Goal: Task Accomplishment & Management: Manage account settings

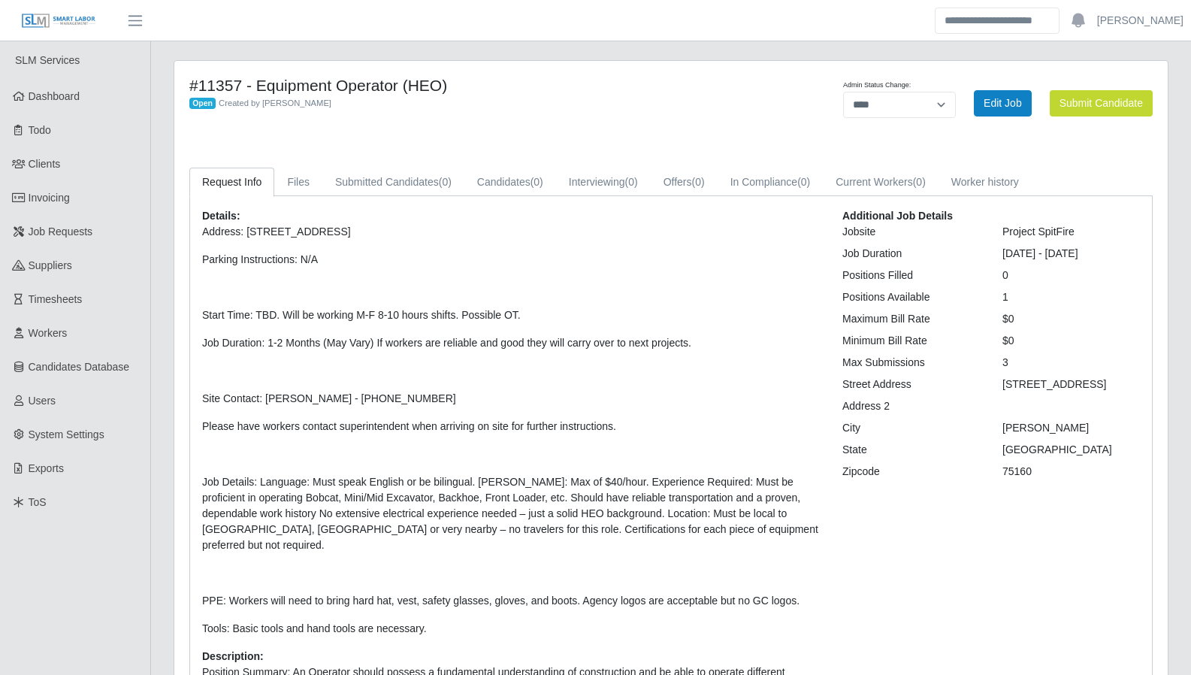
select select "****"
drag, startPoint x: 29, startPoint y: 95, endPoint x: 39, endPoint y: 100, distance: 11.4
click at [29, 95] on span "Dashboard" at bounding box center [55, 96] width 52 height 12
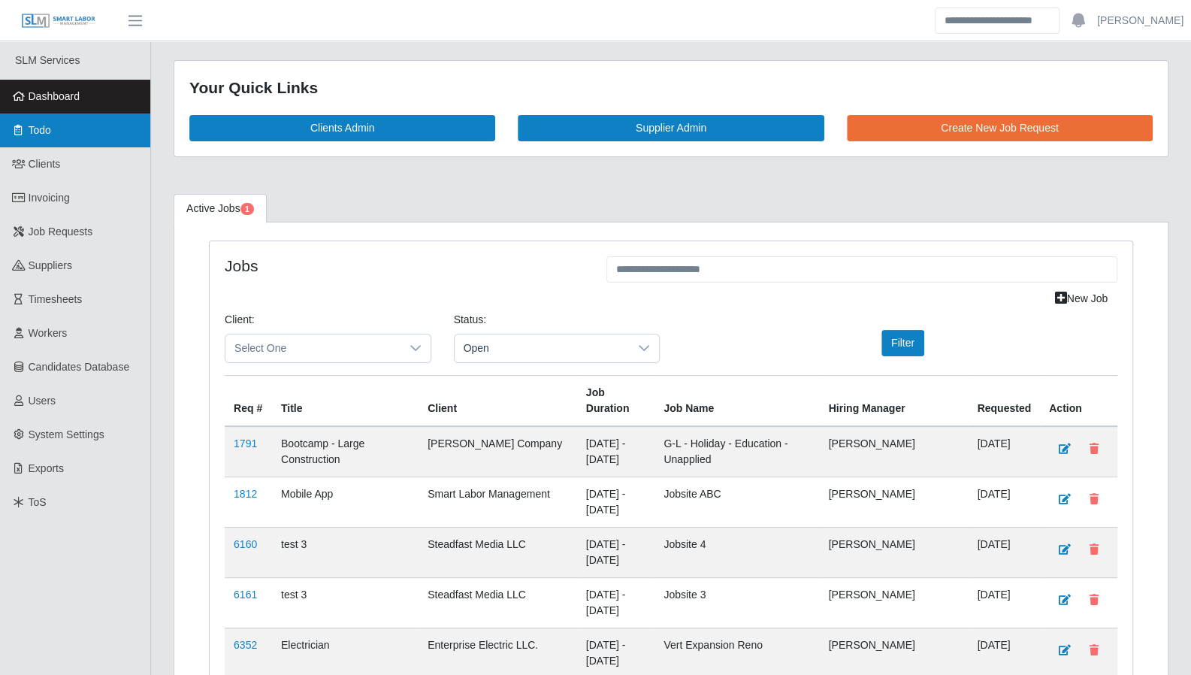
click at [59, 138] on link "Todo" at bounding box center [75, 130] width 150 height 34
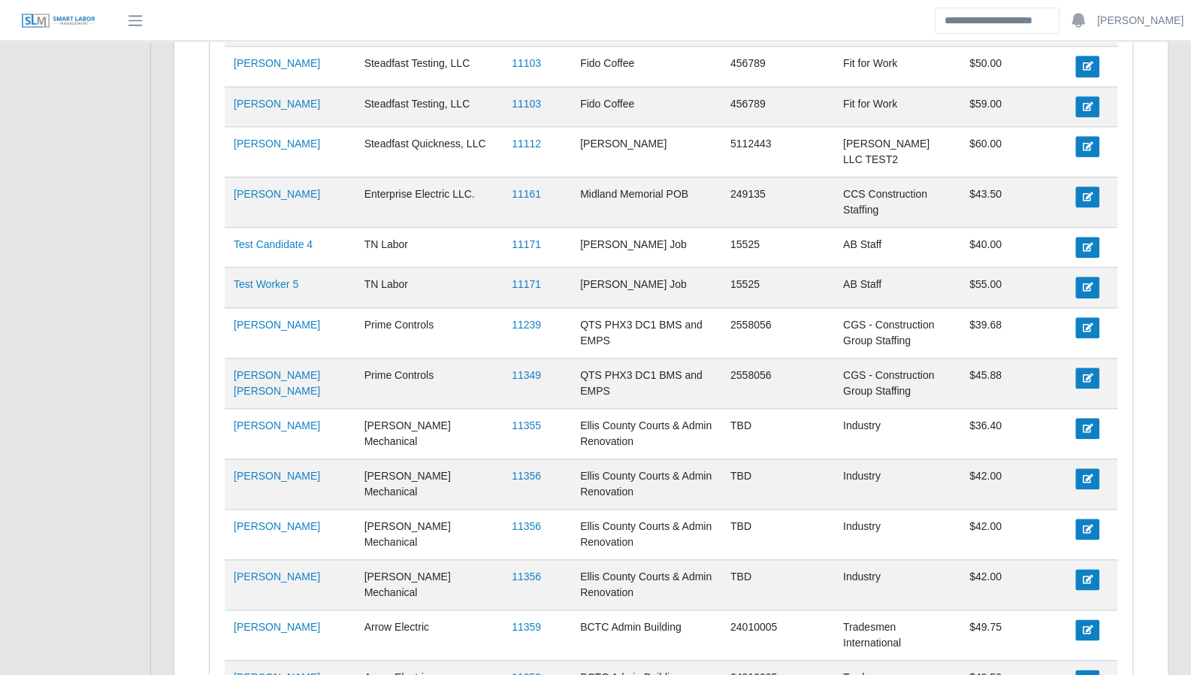
scroll to position [829, 0]
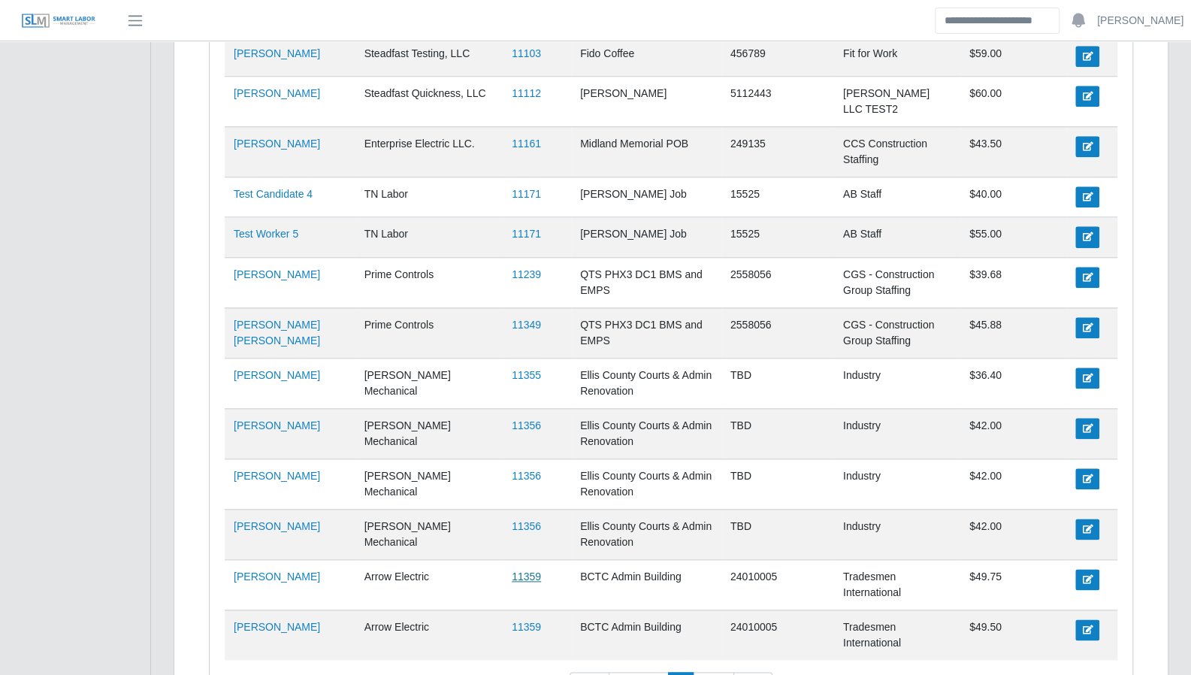
click at [512, 570] on link "11359" at bounding box center [526, 576] width 29 height 12
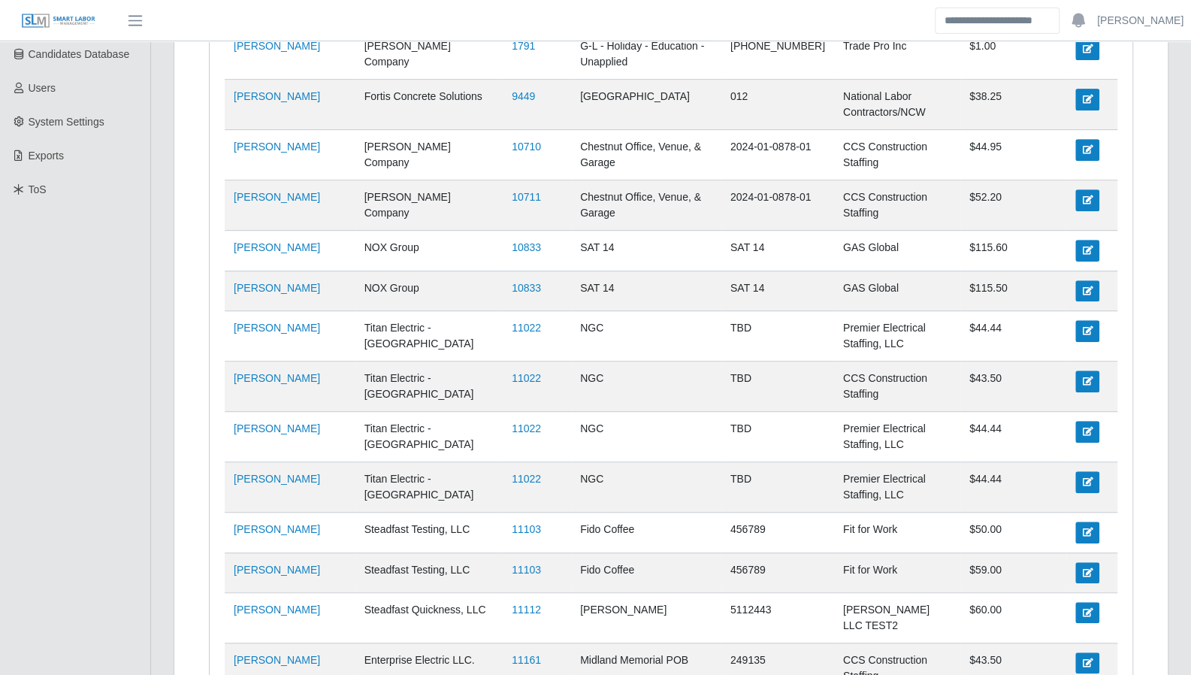
scroll to position [0, 0]
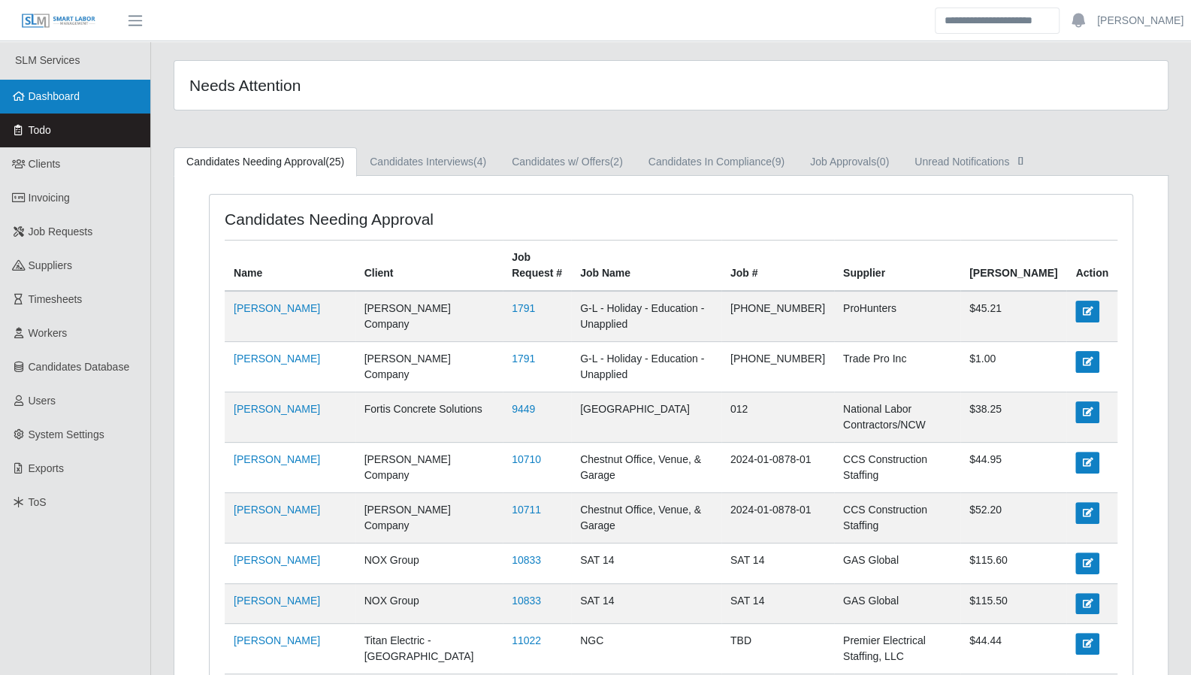
click at [87, 102] on link "Dashboard" at bounding box center [75, 97] width 150 height 34
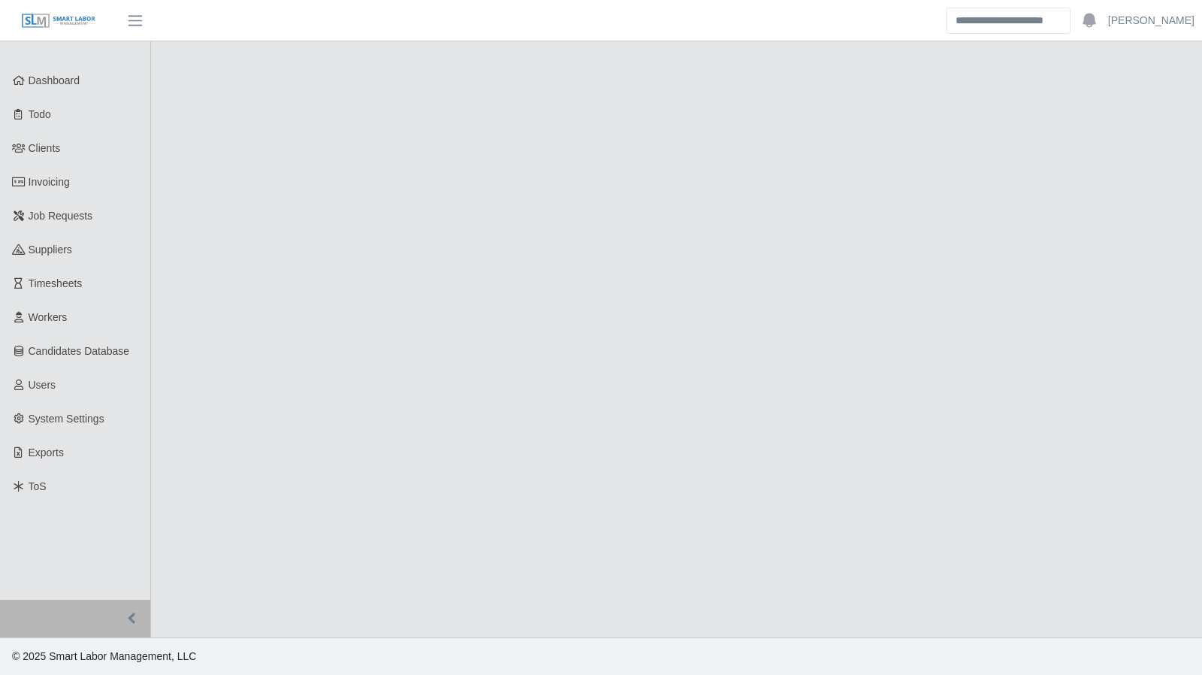
select select "****"
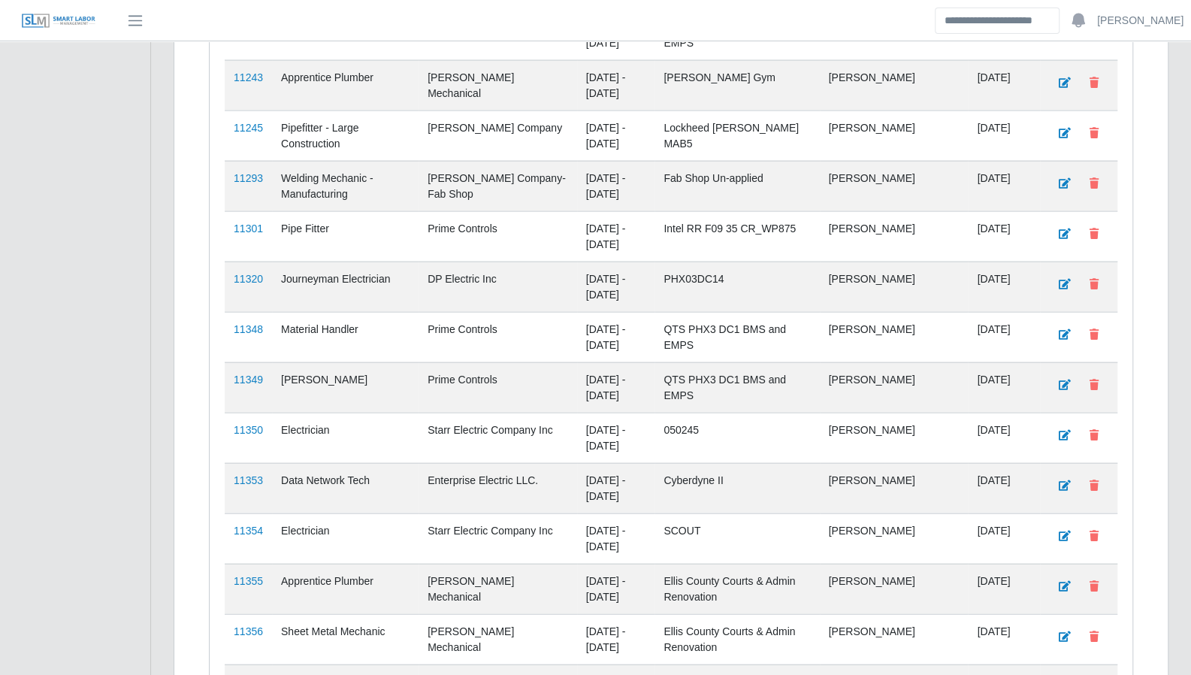
scroll to position [2220, 0]
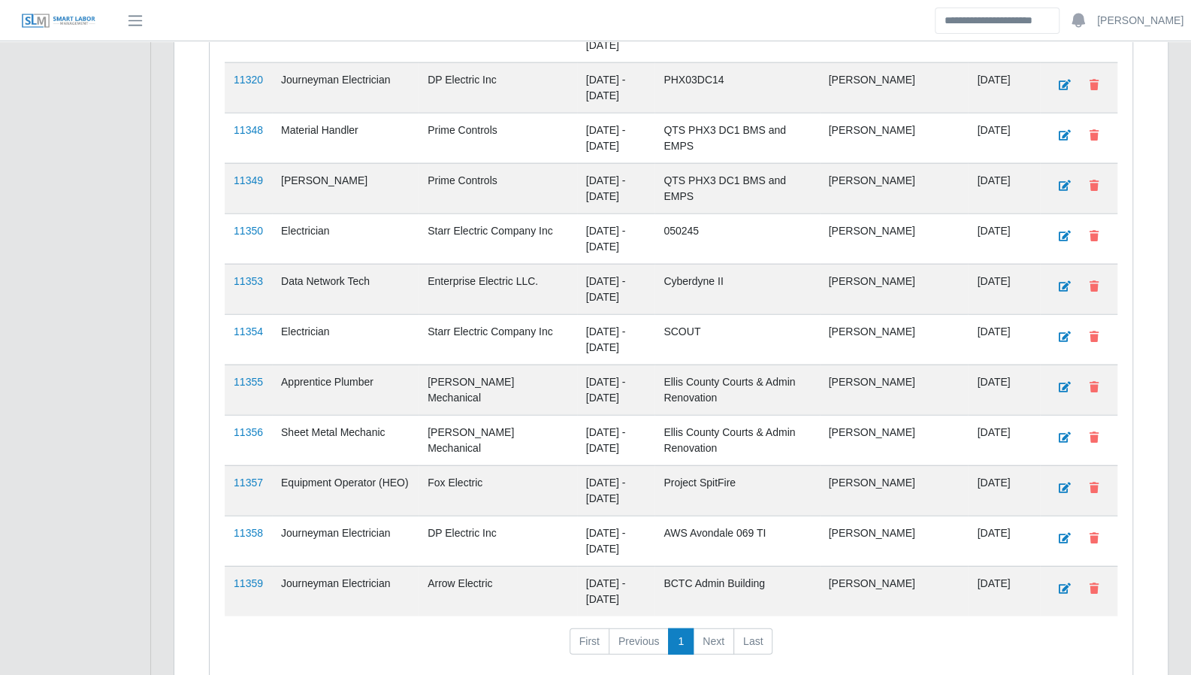
scroll to position [2220, 0]
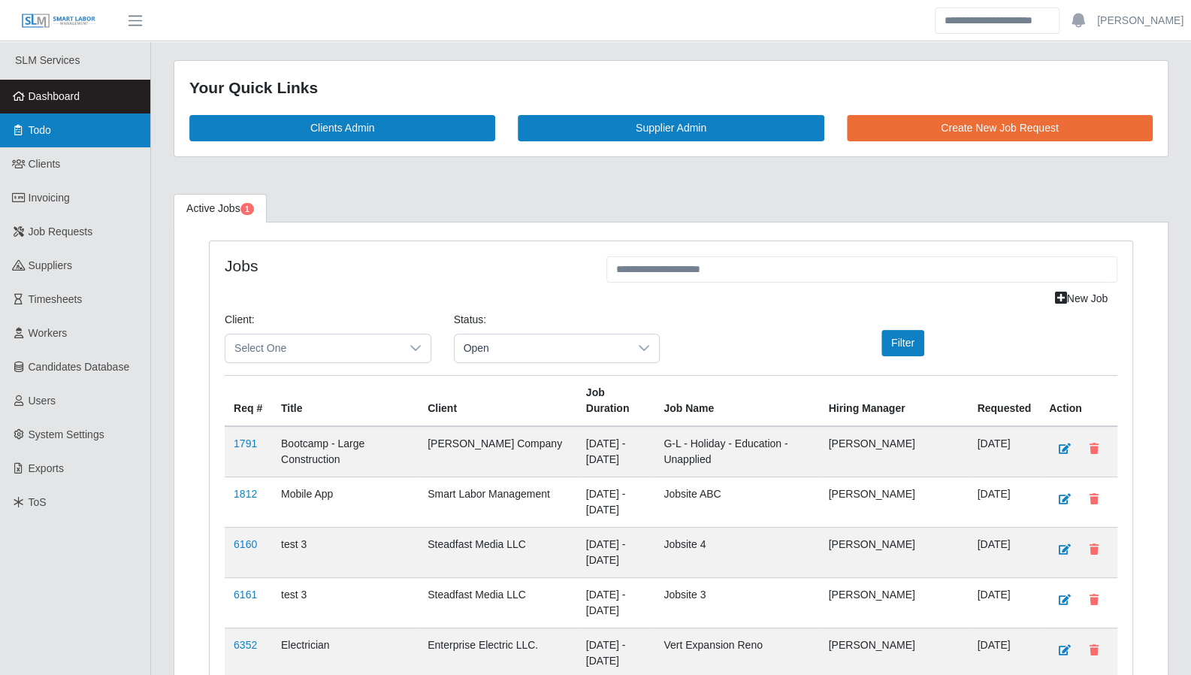
click at [78, 141] on link "Todo" at bounding box center [75, 130] width 150 height 34
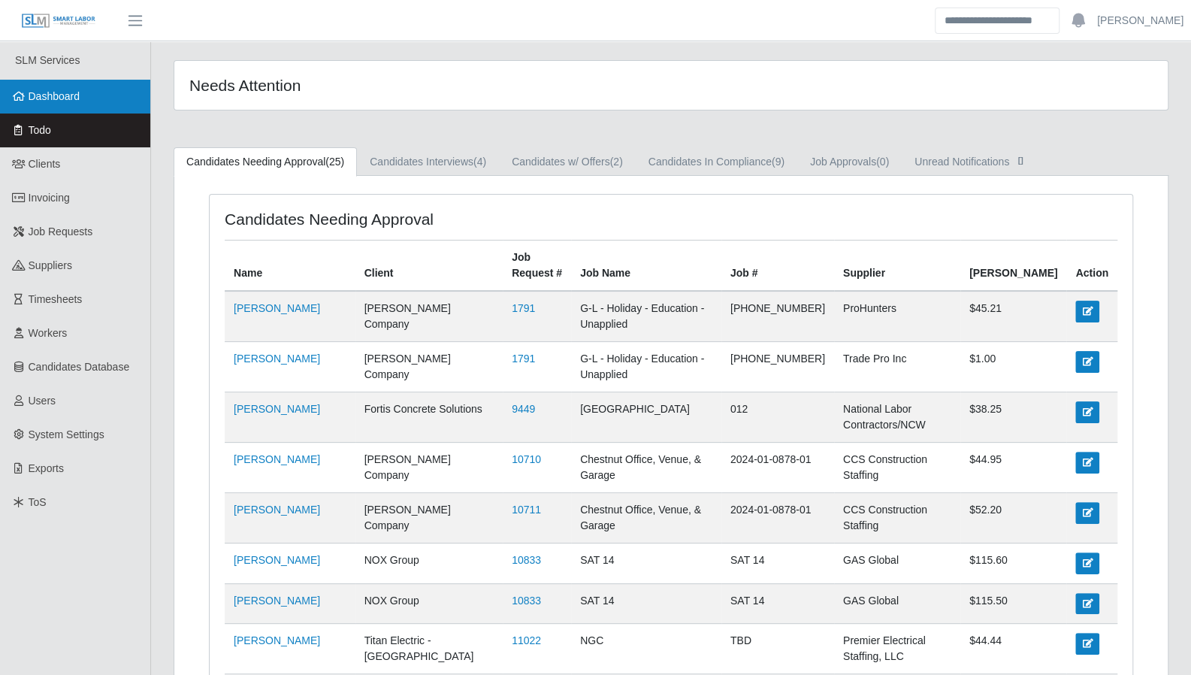
click at [48, 101] on span "Dashboard" at bounding box center [55, 96] width 52 height 12
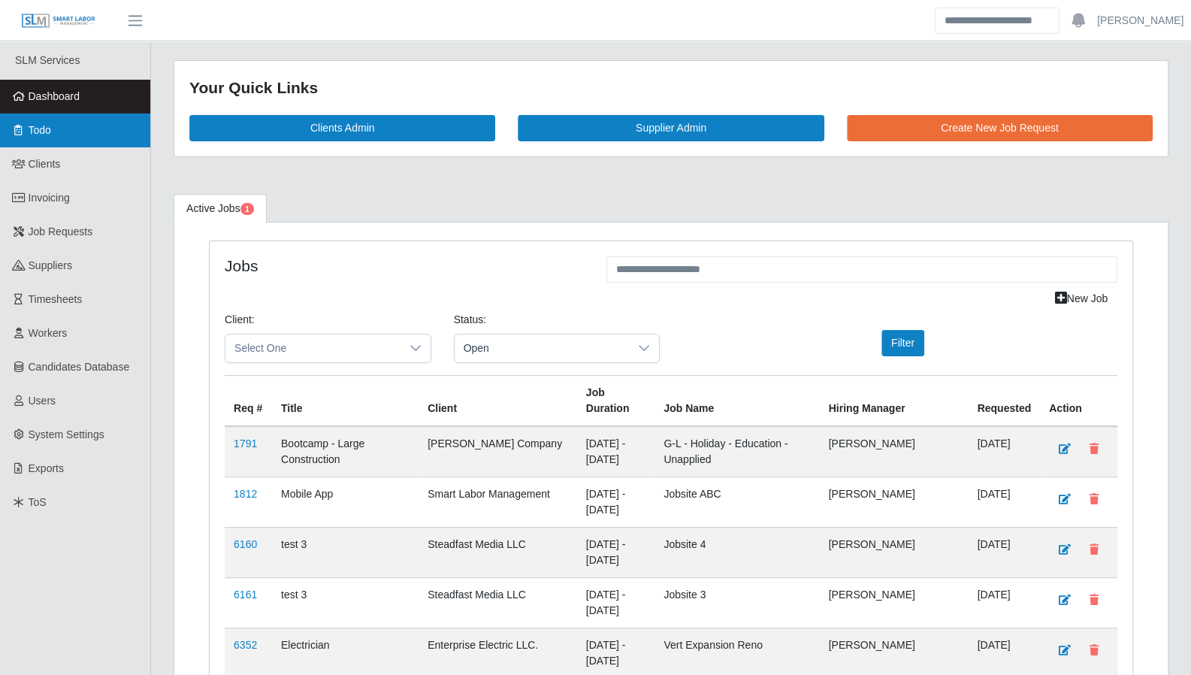
click at [81, 138] on link "Todo" at bounding box center [75, 130] width 150 height 34
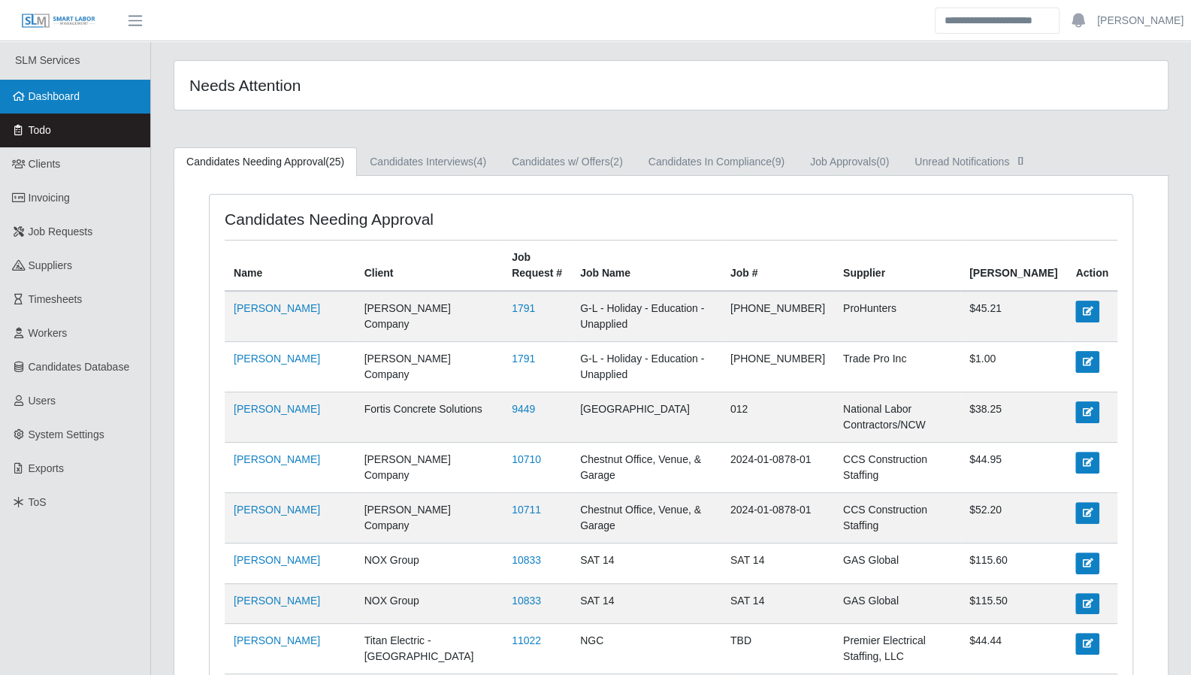
click at [68, 95] on span "Dashboard" at bounding box center [55, 96] width 52 height 12
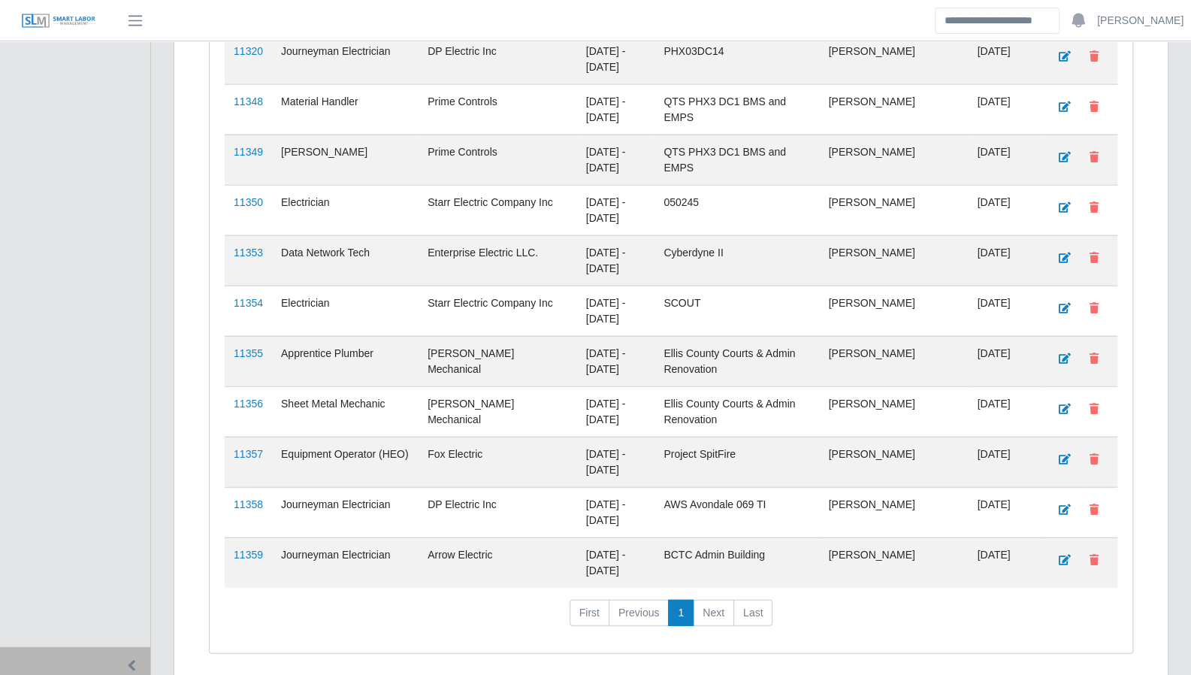
scroll to position [2220, 0]
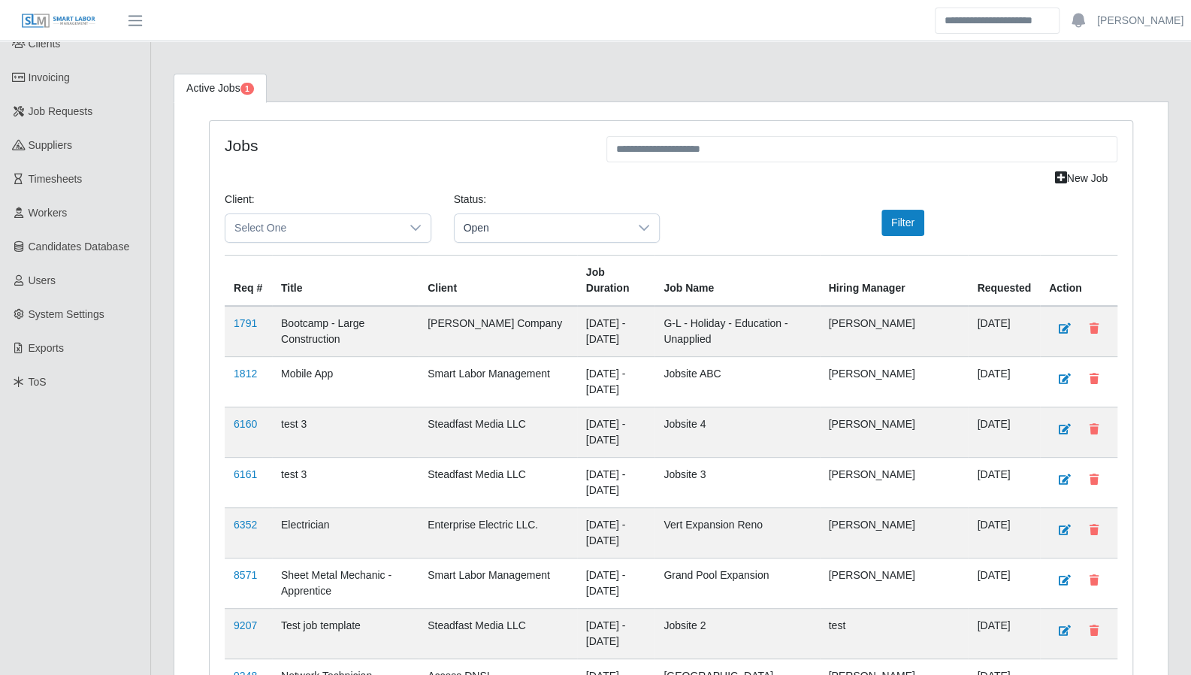
scroll to position [0, 0]
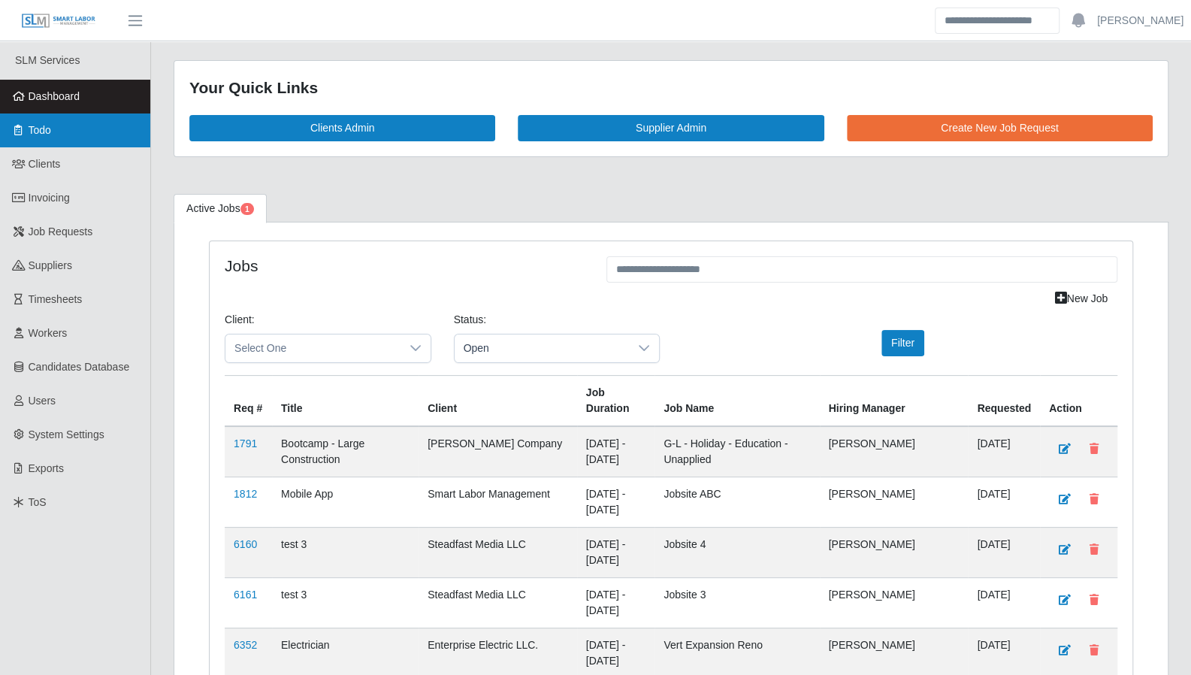
click at [65, 131] on link "Todo" at bounding box center [75, 130] width 150 height 34
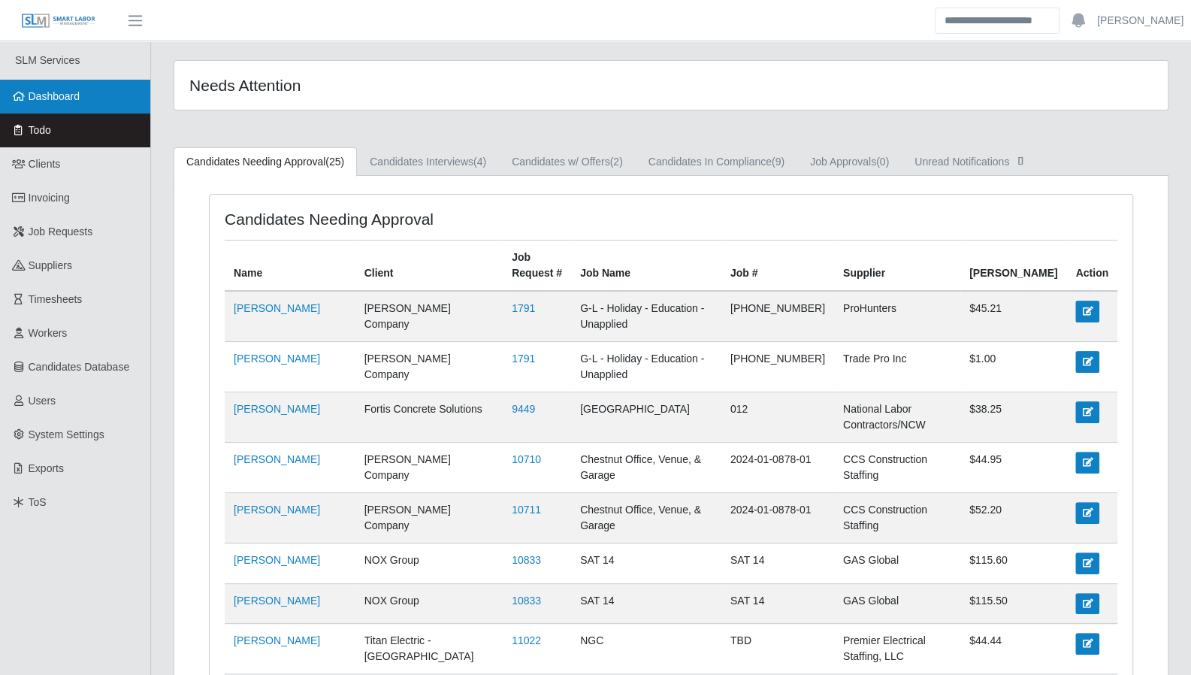
click at [42, 106] on link "Dashboard" at bounding box center [75, 97] width 150 height 34
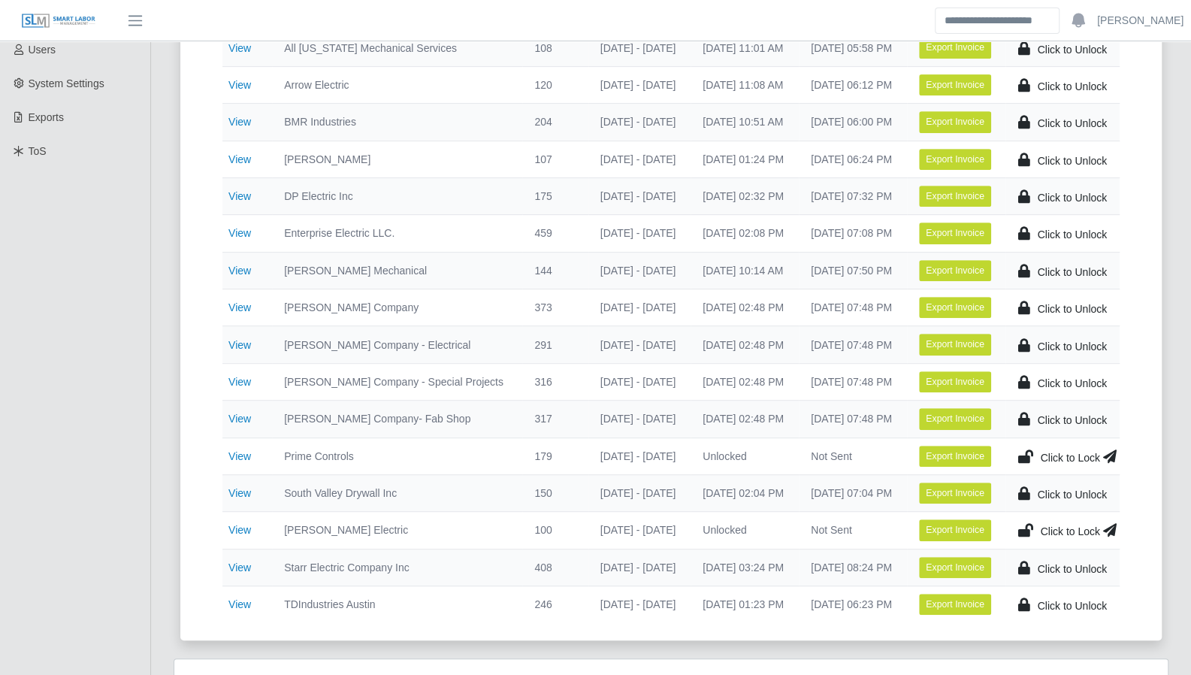
scroll to position [355, 0]
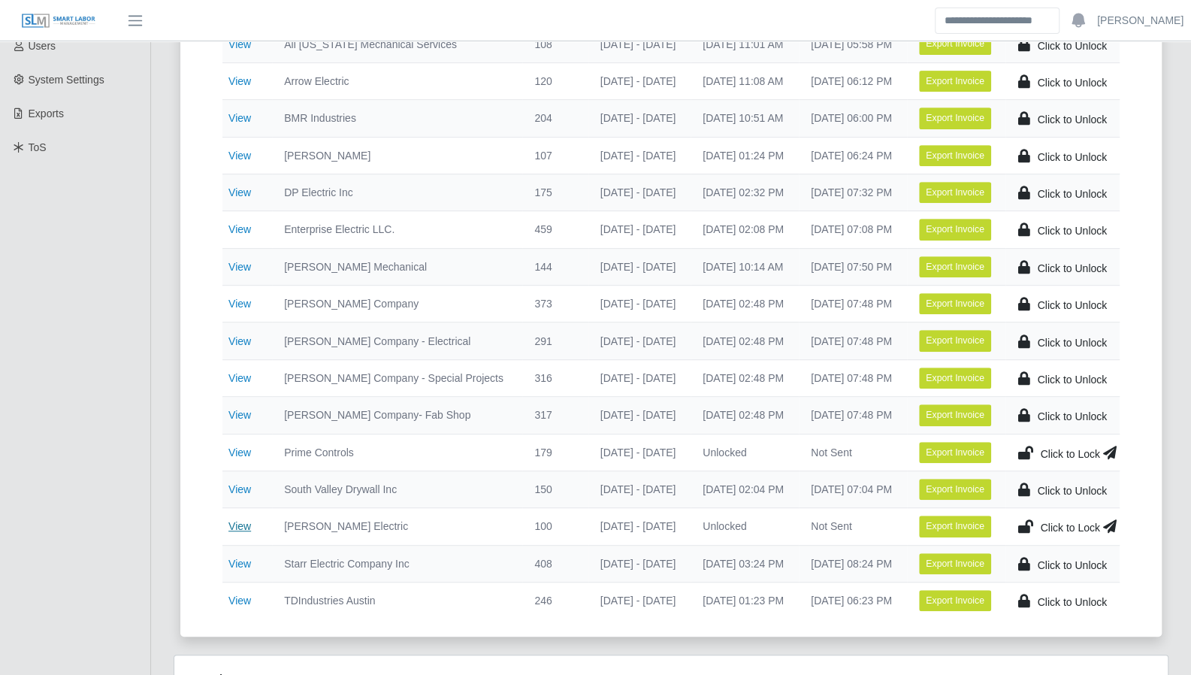
click at [243, 520] on link "View" at bounding box center [239, 526] width 23 height 12
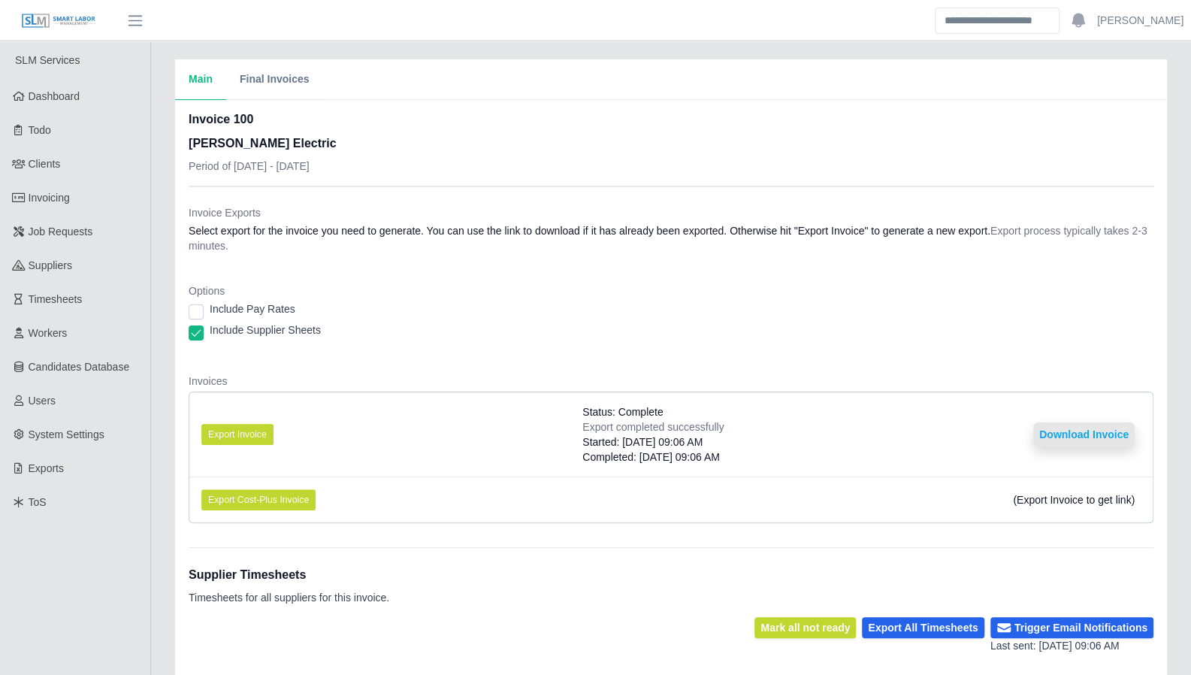
click at [1080, 438] on button "Download Invoice" at bounding box center [1083, 434] width 101 height 24
click at [1120, 440] on button "Download Invoice" at bounding box center [1083, 434] width 101 height 24
click at [1062, 85] on div "Main Final Invoices" at bounding box center [671, 79] width 992 height 41
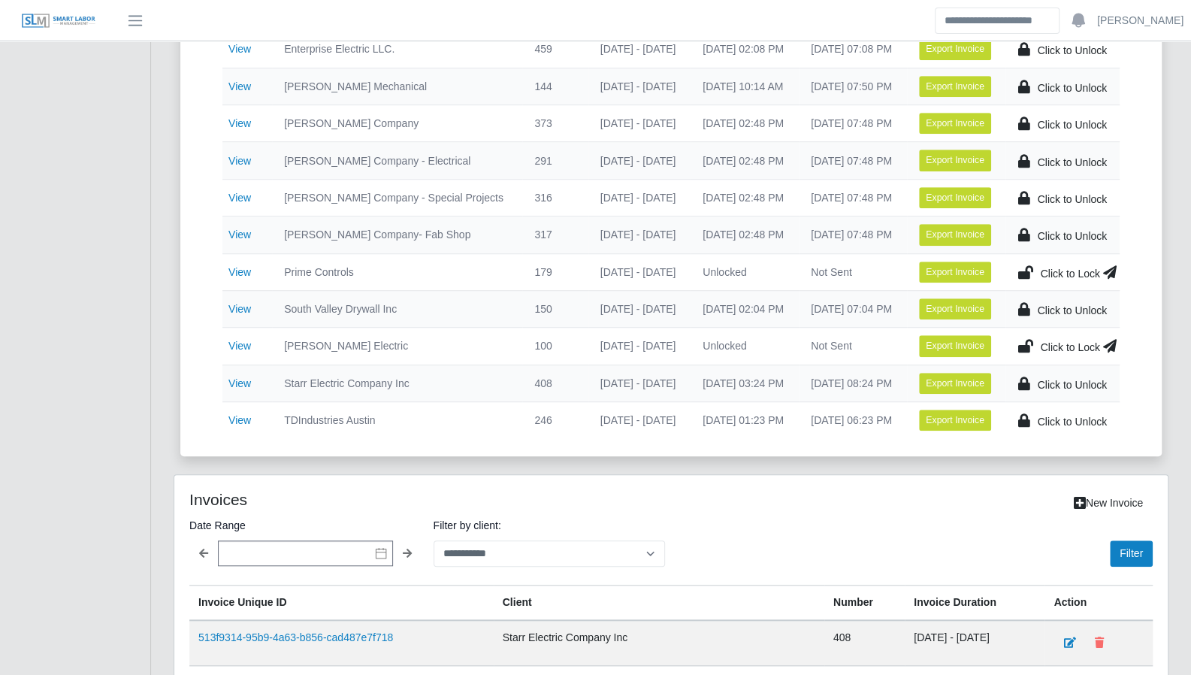
scroll to position [538, 0]
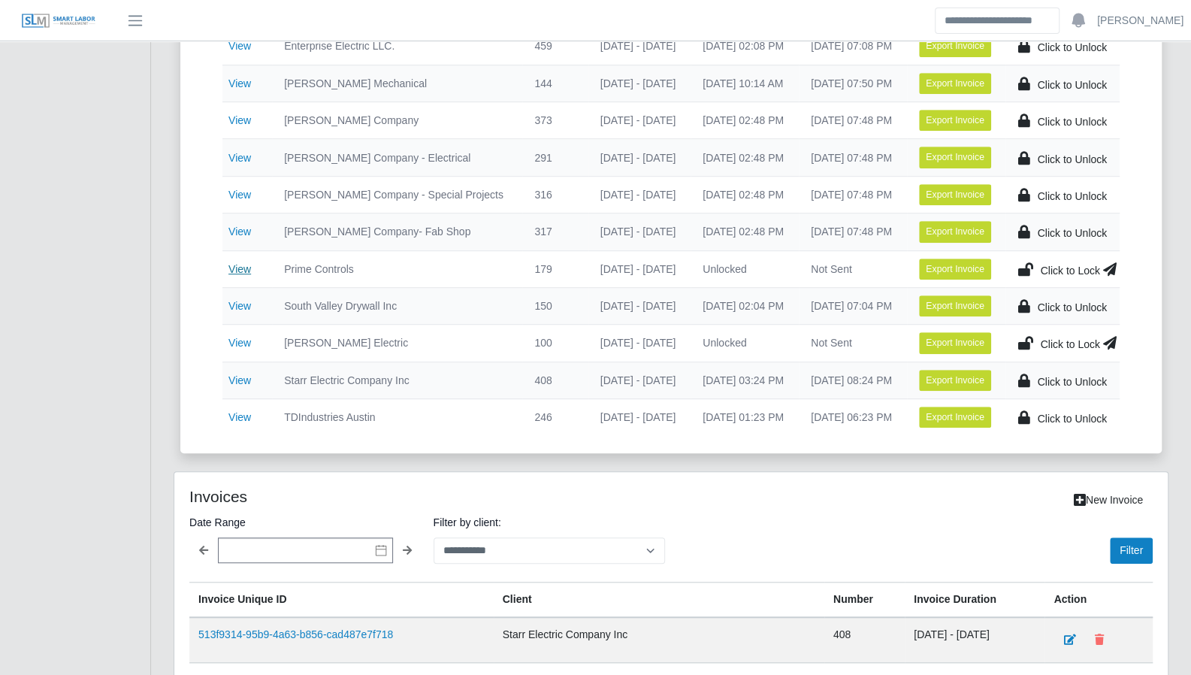
click at [247, 264] on link "View" at bounding box center [239, 269] width 23 height 12
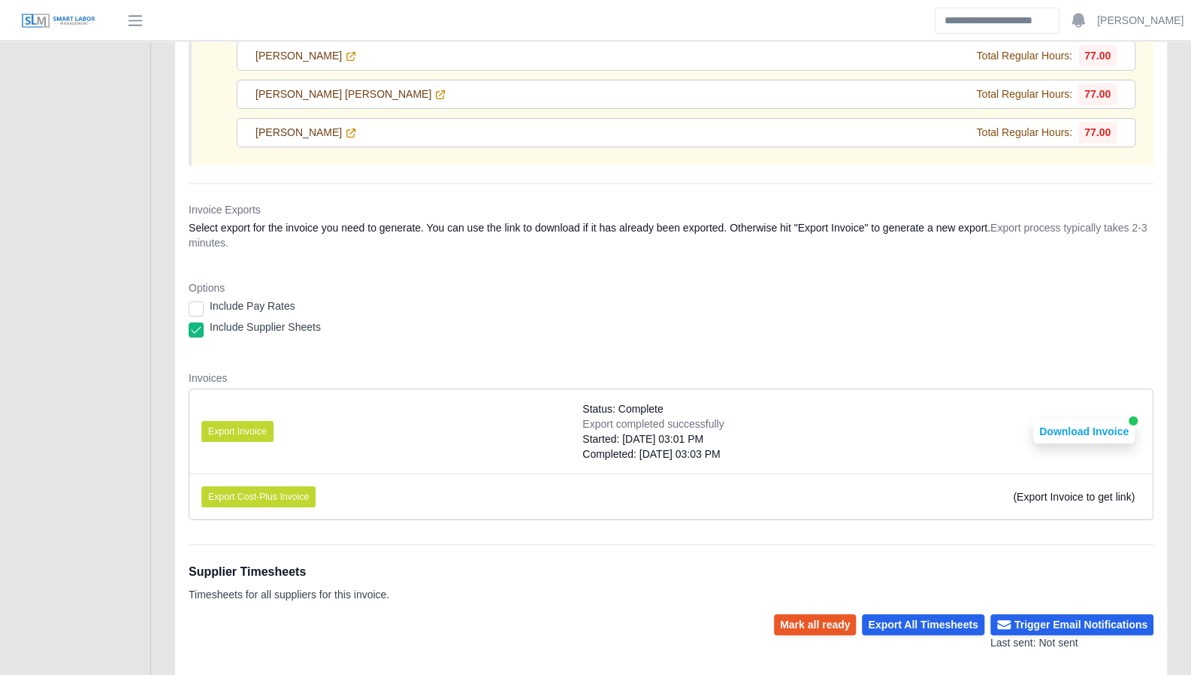
scroll to position [17687, 0]
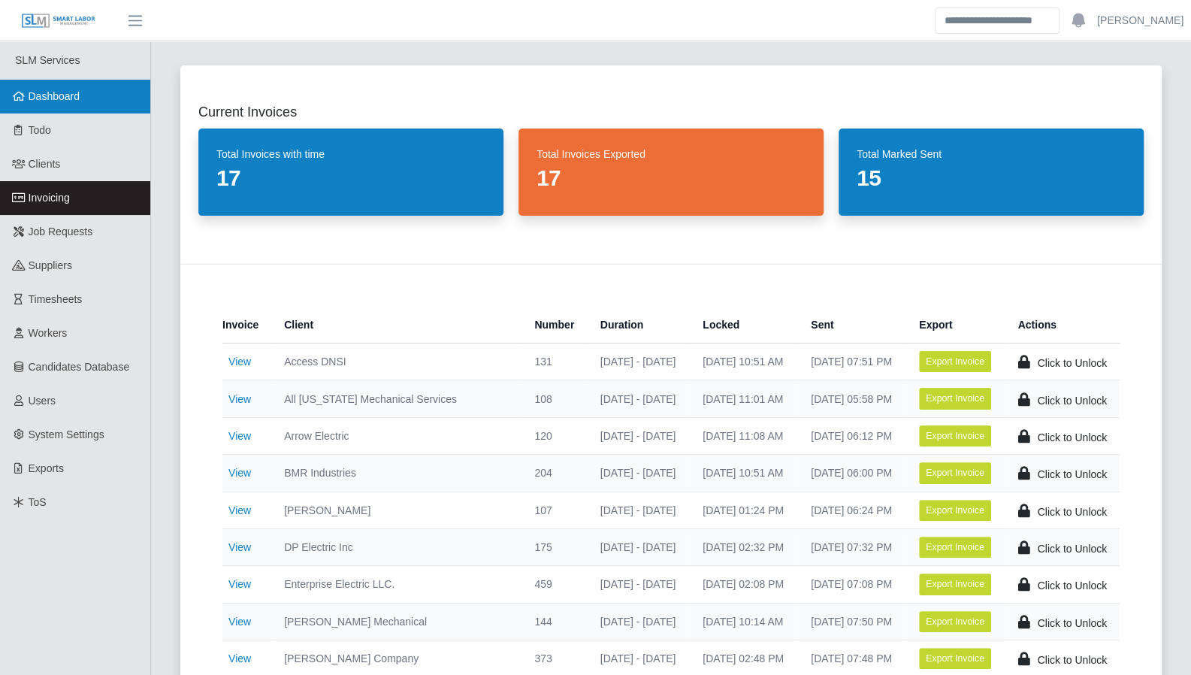
click at [64, 100] on span "Dashboard" at bounding box center [55, 96] width 52 height 12
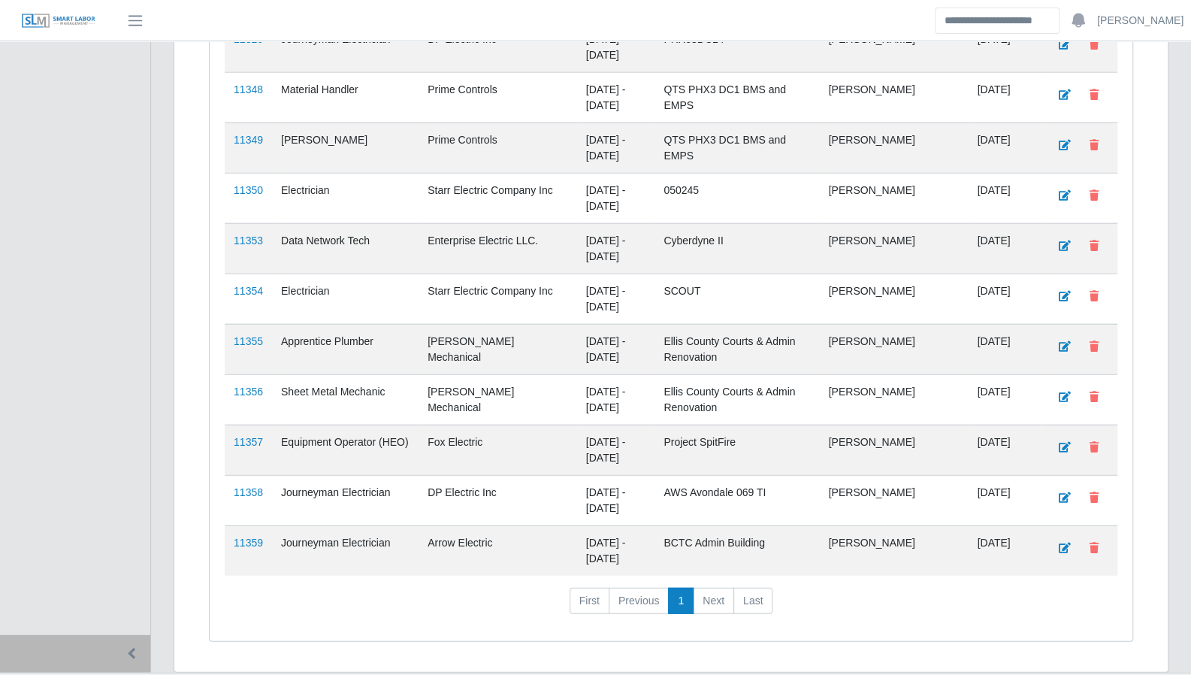
scroll to position [2220, 0]
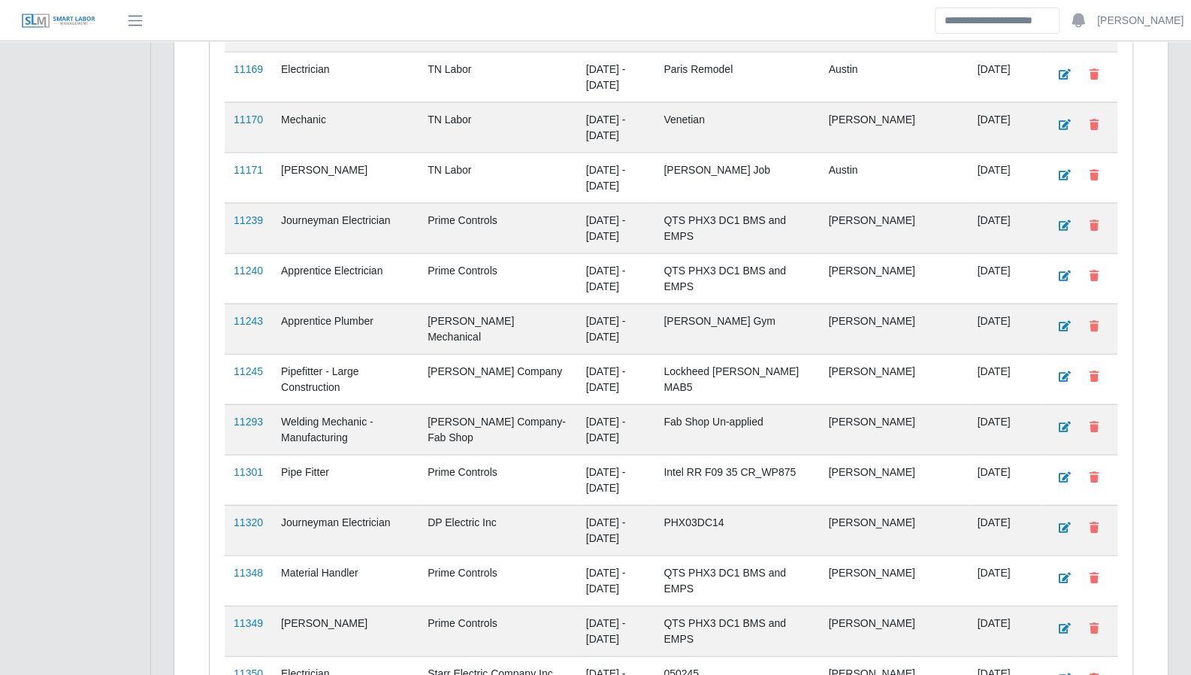
scroll to position [2220, 0]
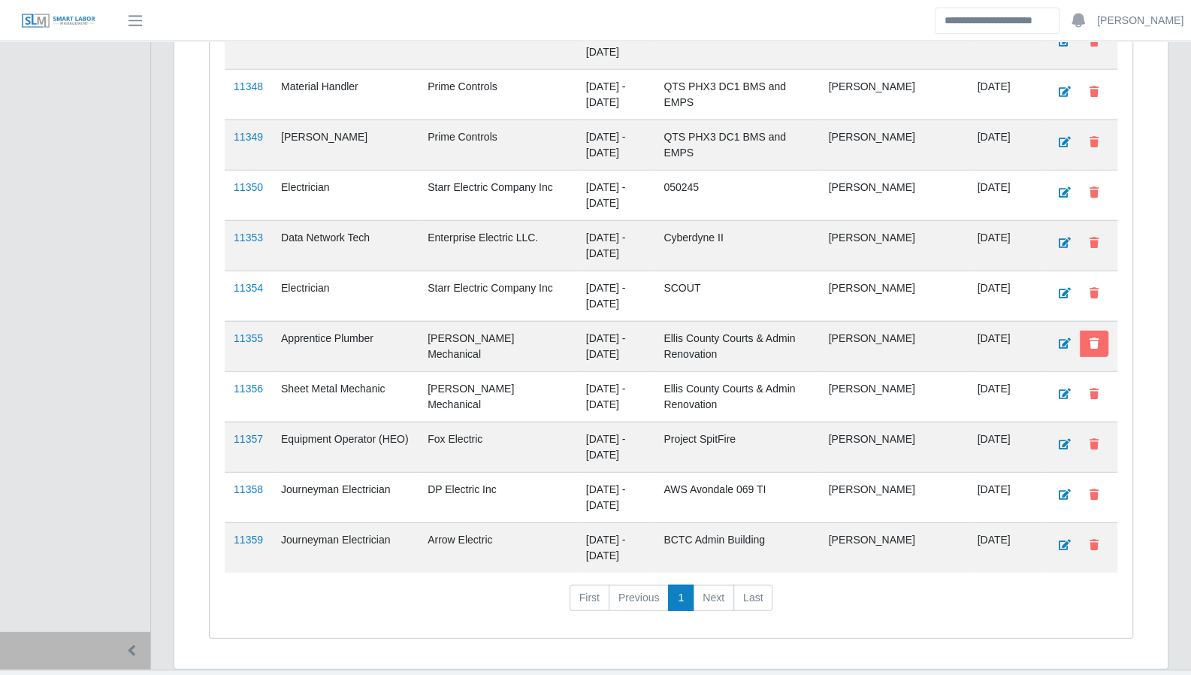
drag, startPoint x: 1147, startPoint y: 302, endPoint x: 1106, endPoint y: 301, distance: 40.6
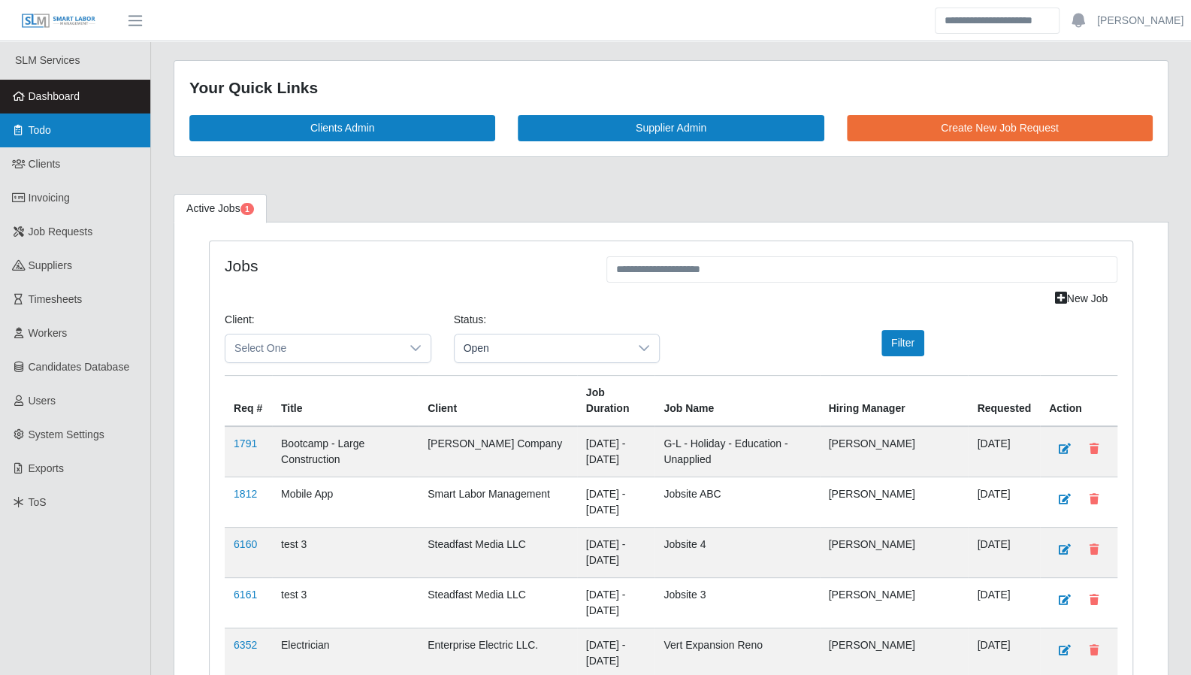
click at [65, 143] on link "Todo" at bounding box center [75, 130] width 150 height 34
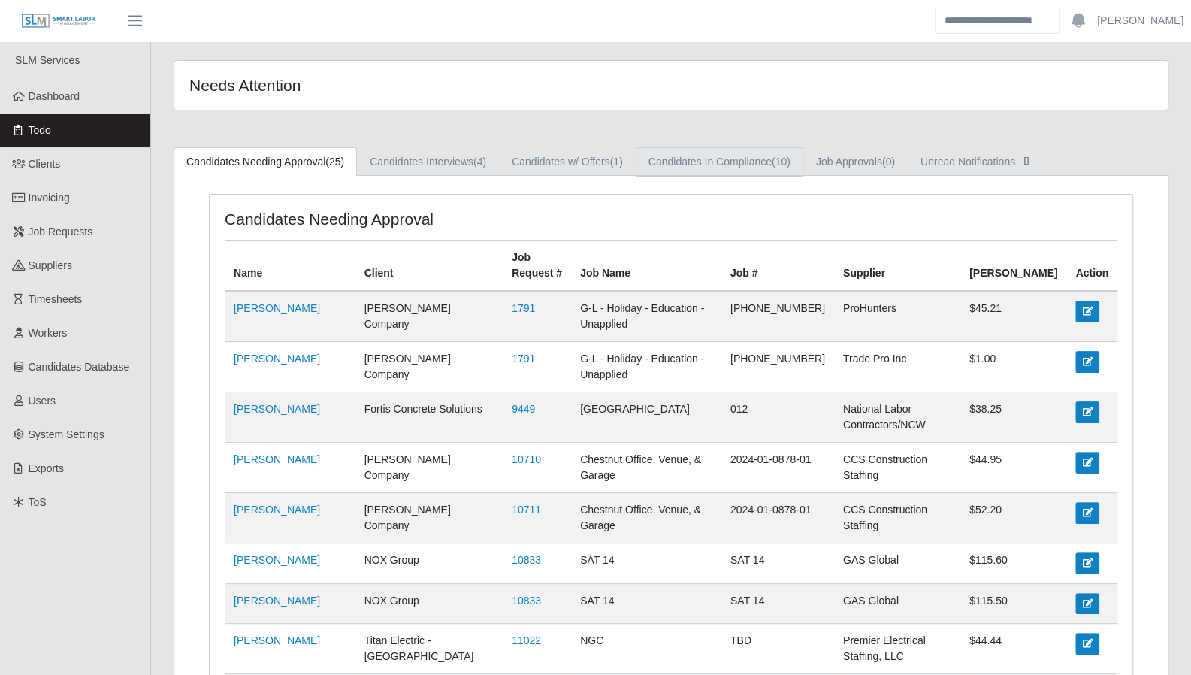
click at [752, 168] on link "Candidates In Compliance (10)" at bounding box center [720, 161] width 168 height 29
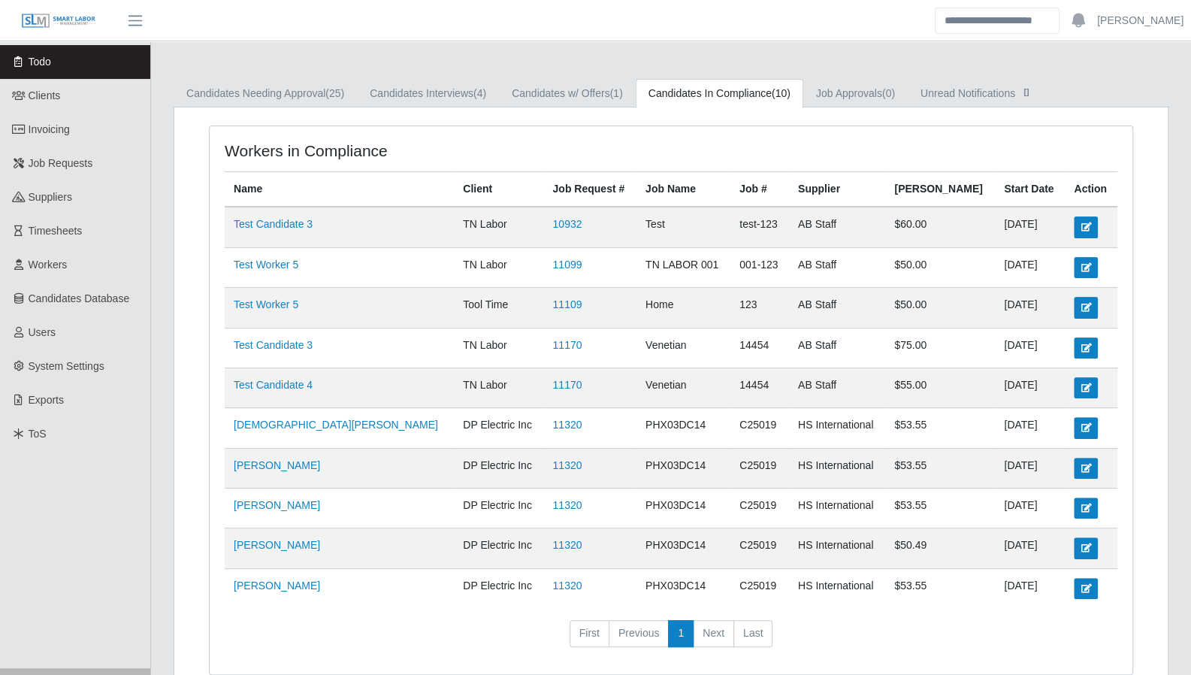
scroll to position [68, 0]
click at [552, 540] on link "11320" at bounding box center [566, 546] width 29 height 12
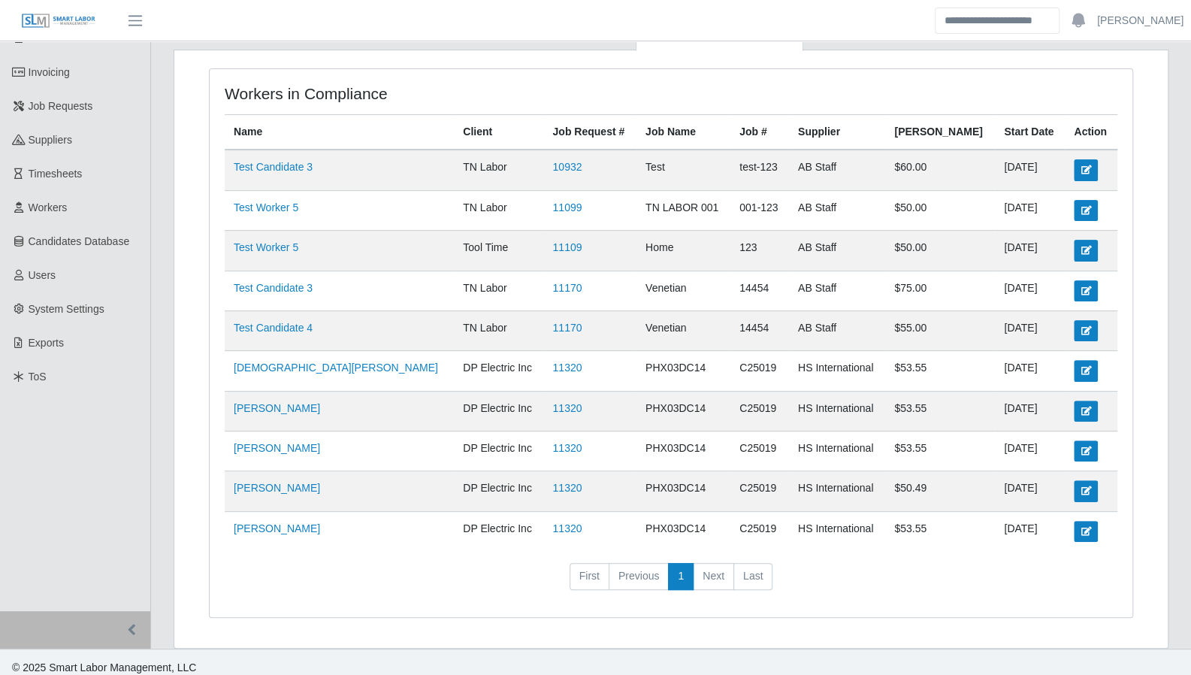
scroll to position [126, 0]
click at [1132, 372] on div "Workers in Compliance Name Client Job Request # Job Name Job # Supplier Bill Ra…" at bounding box center [671, 341] width 923 height 547
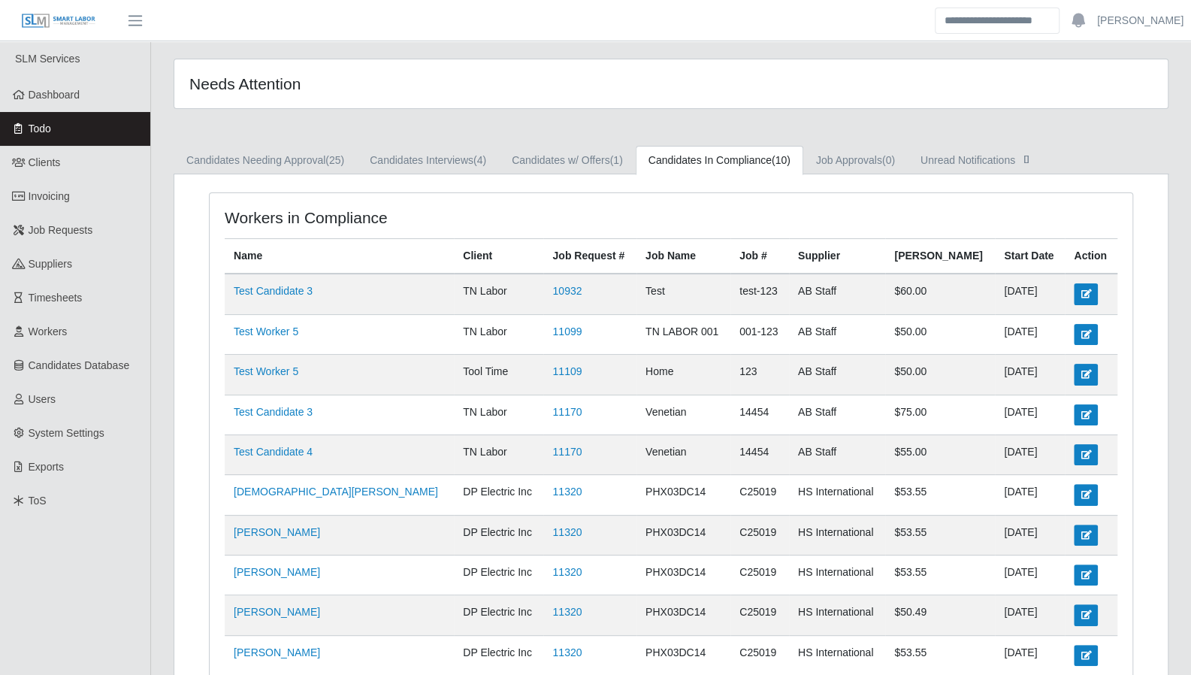
scroll to position [0, 0]
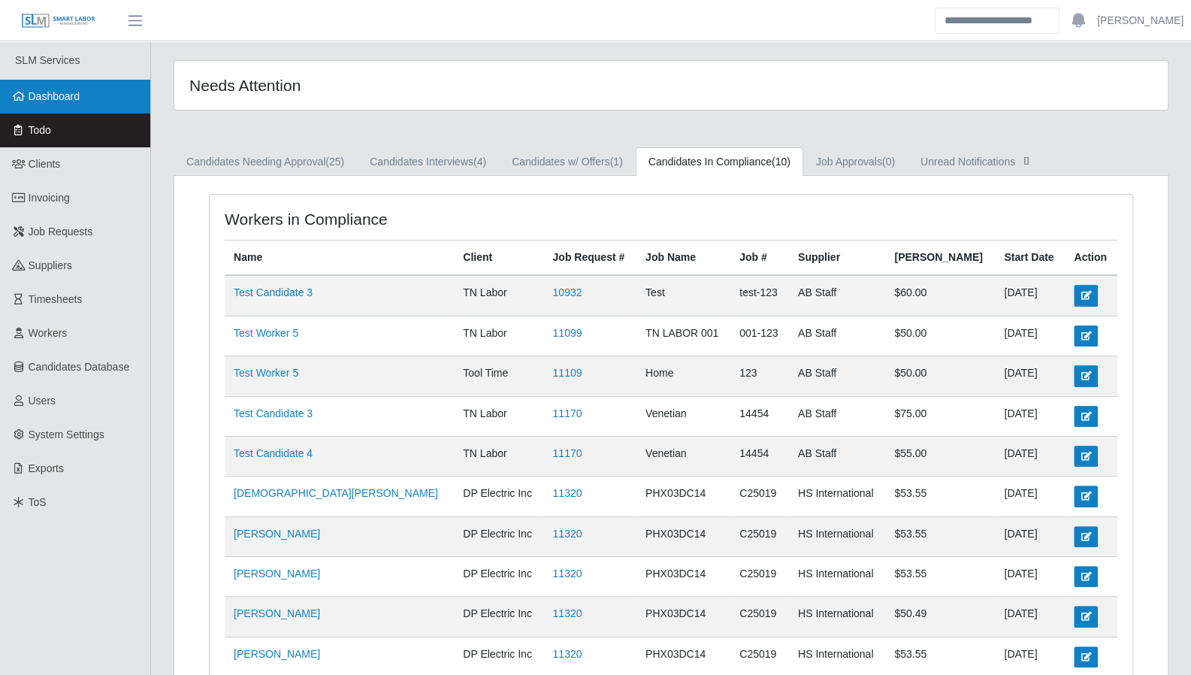
click at [66, 95] on span "Dashboard" at bounding box center [55, 96] width 52 height 12
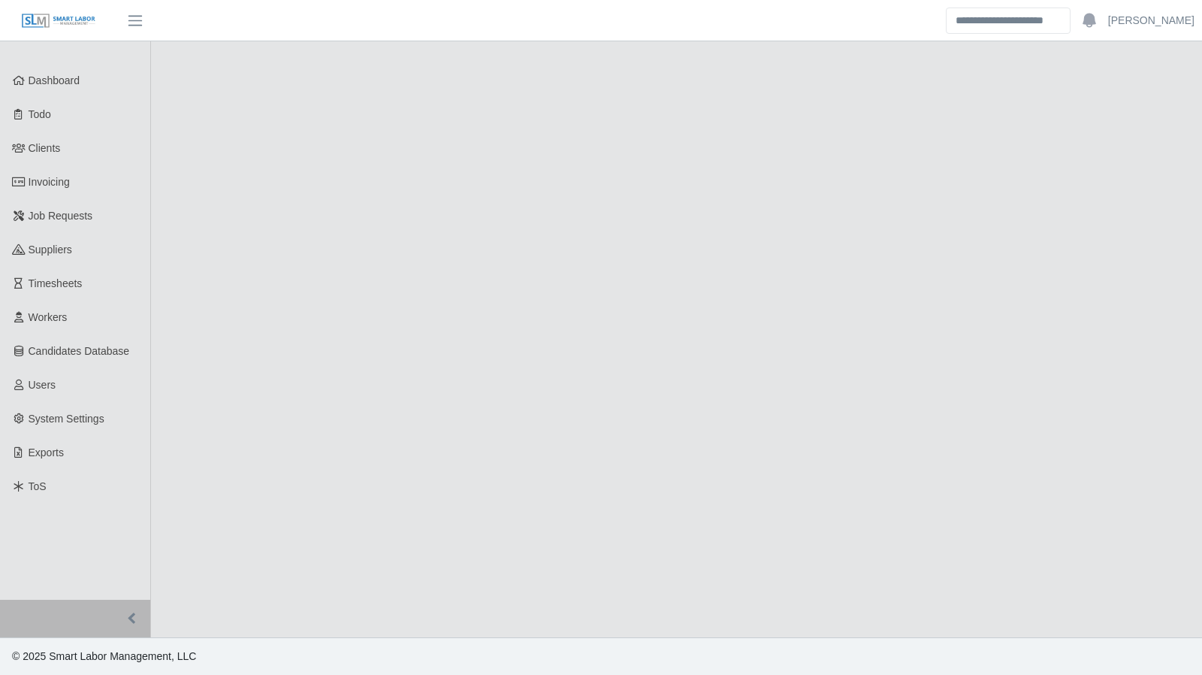
select select "****"
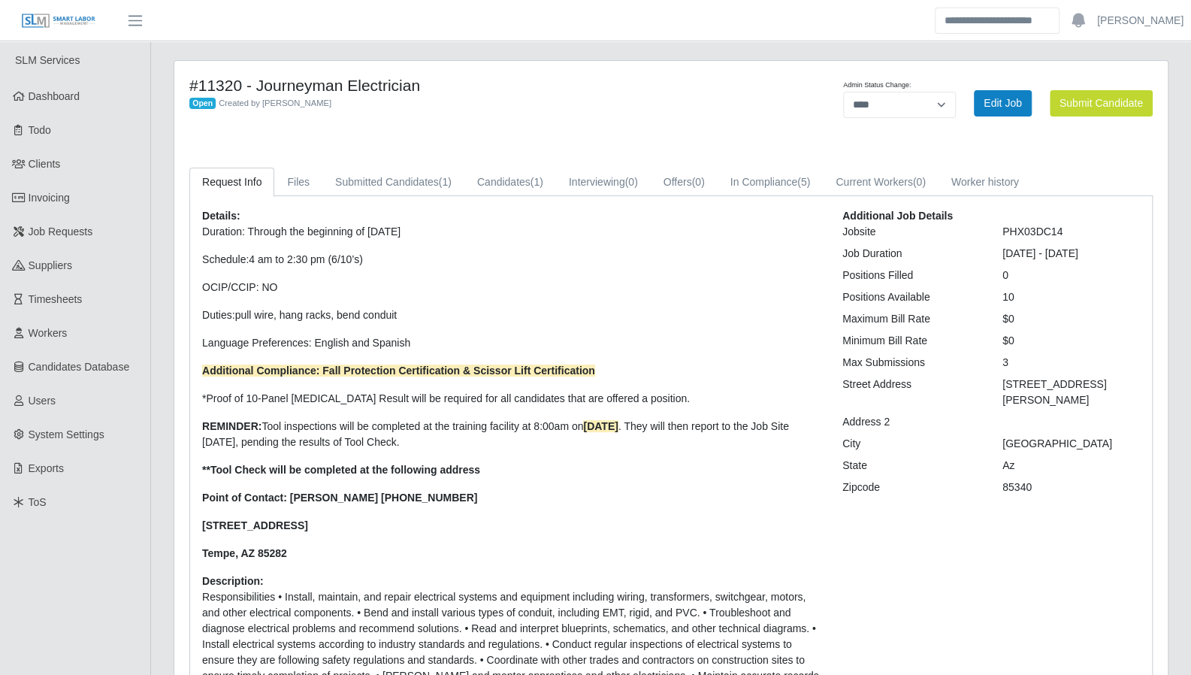
click at [597, 216] on div "Details: Duration: Through the beginning of [DATE] Schedule: 4 am to 2:30 pm (6…" at bounding box center [511, 489] width 640 height 563
click at [521, 187] on link "Candidates (1)" at bounding box center [510, 182] width 92 height 29
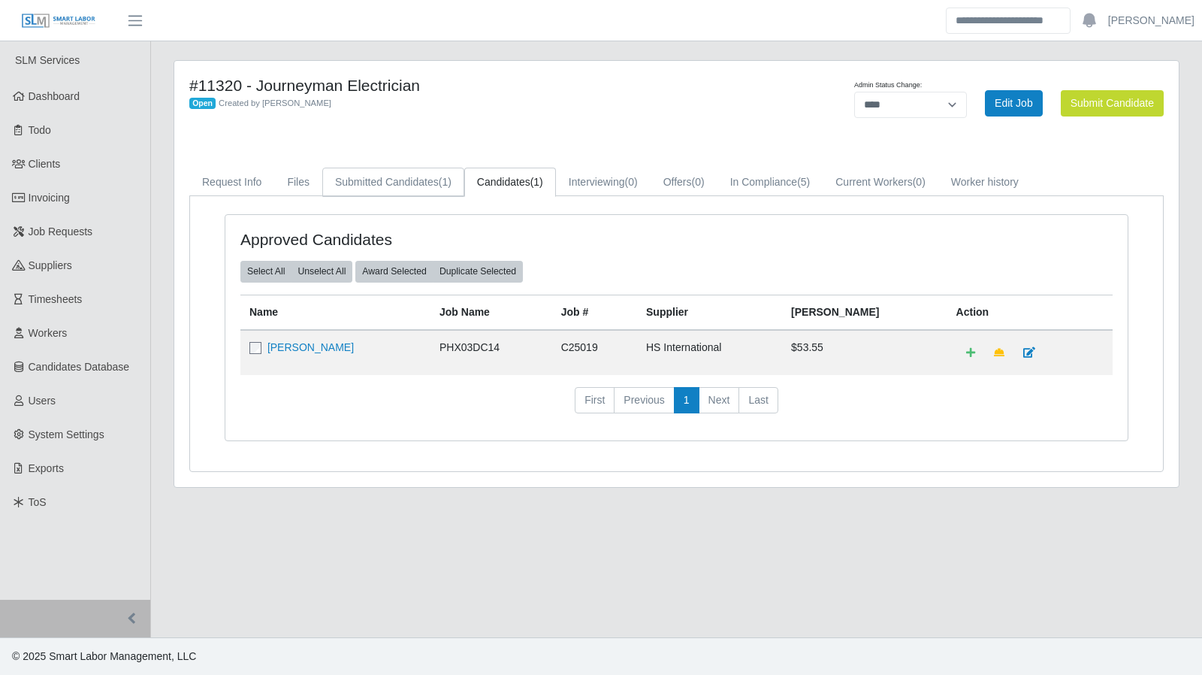
click at [421, 187] on link "Submitted Candidates (1)" at bounding box center [393, 182] width 142 height 29
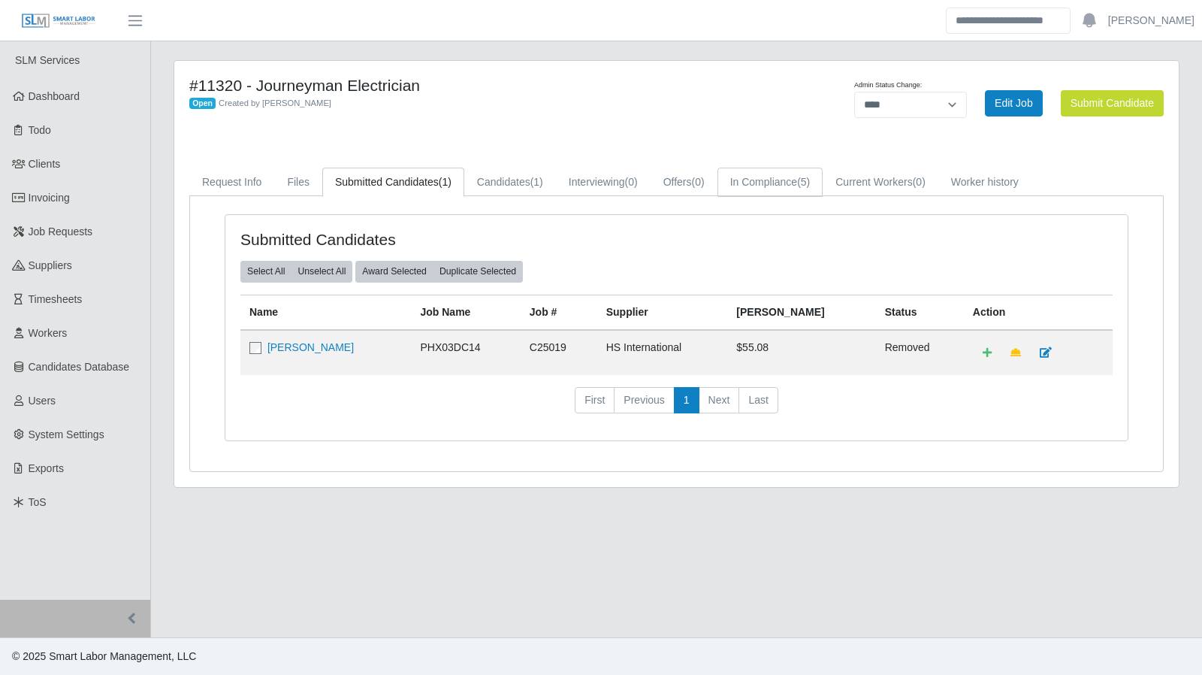
click at [779, 184] on link "In Compliance (5)" at bounding box center [771, 182] width 106 height 29
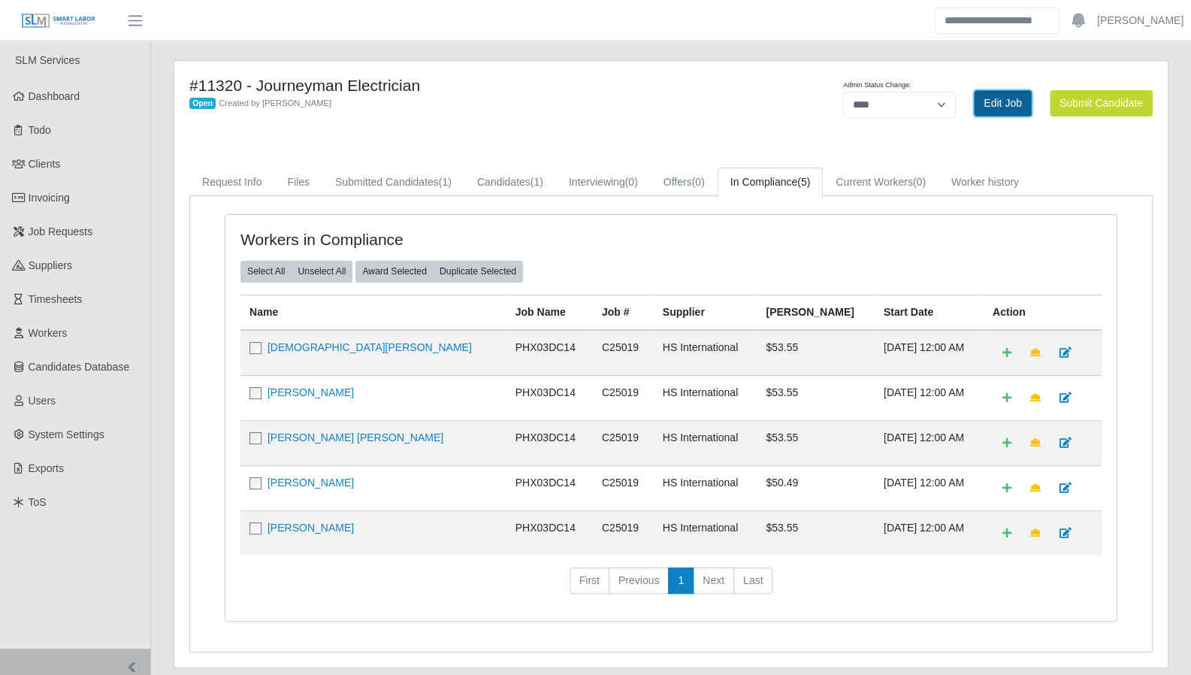
click at [1001, 97] on link "Edit Job" at bounding box center [1003, 103] width 58 height 26
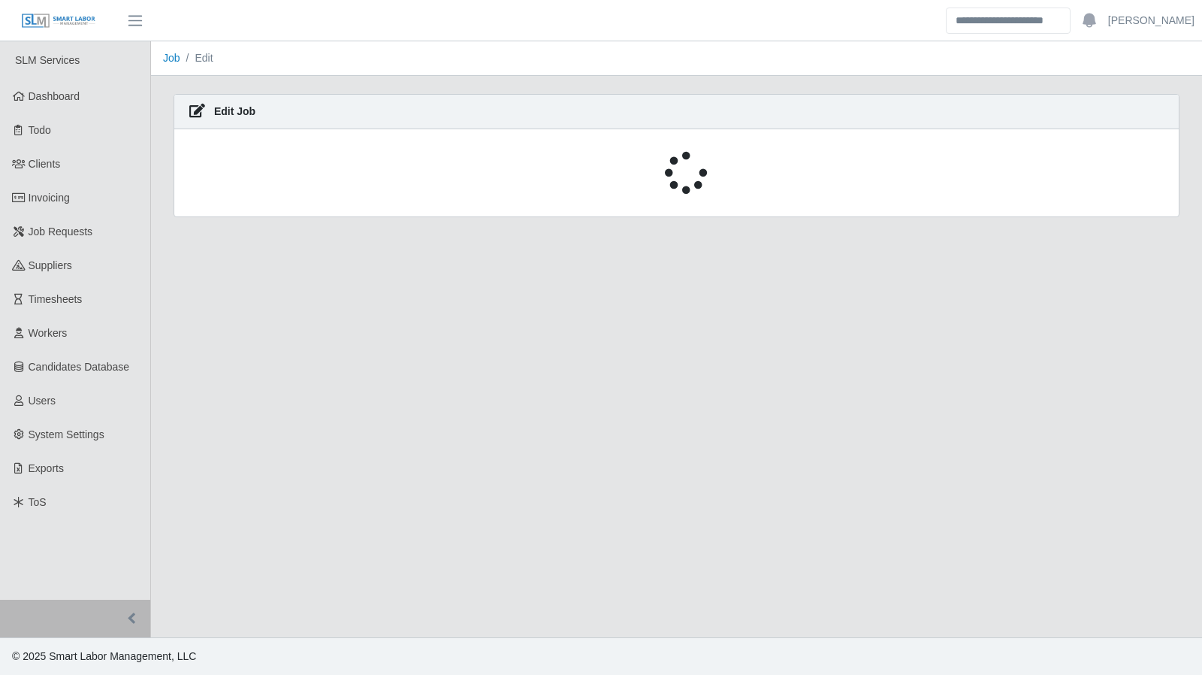
select select "****"
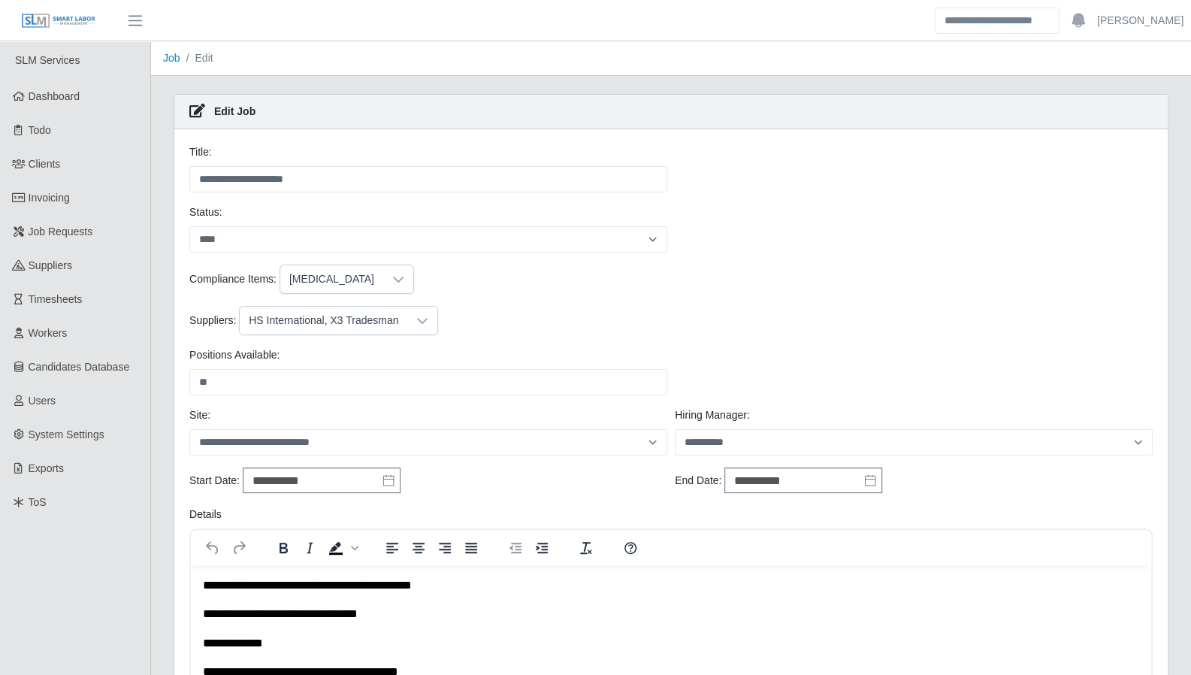
click at [395, 319] on div "HS International, X3 Tradesman" at bounding box center [324, 321] width 168 height 28
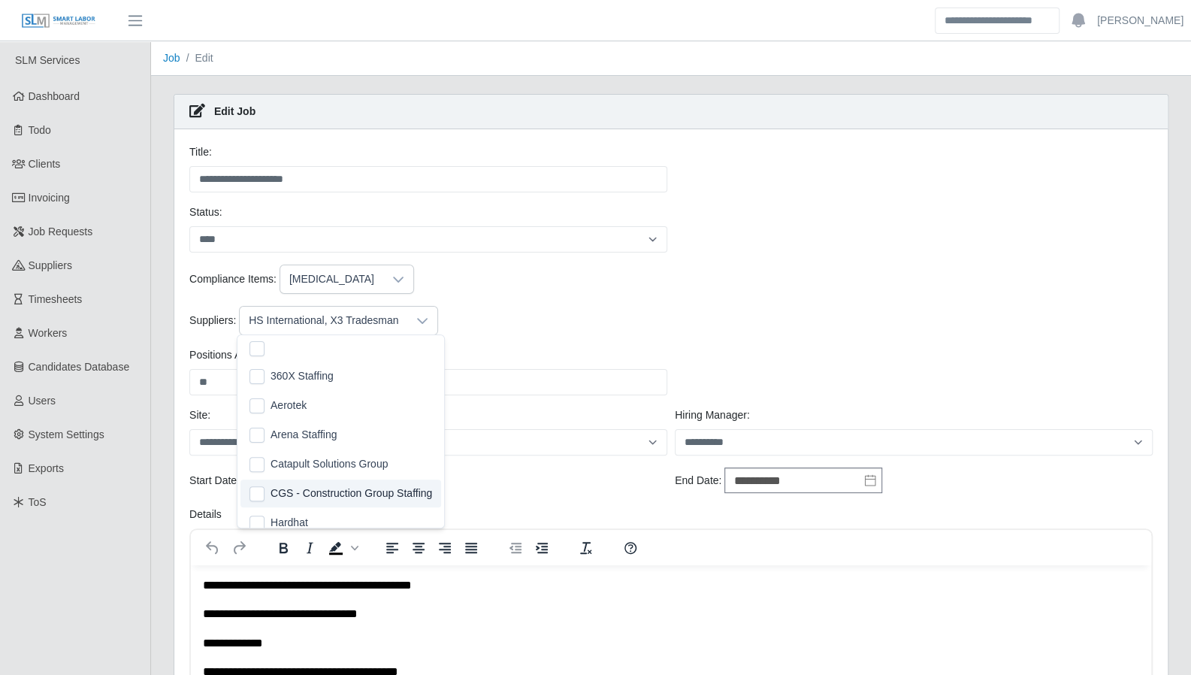
drag, startPoint x: 777, startPoint y: 273, endPoint x: 786, endPoint y: 268, distance: 10.1
click at [777, 274] on div "Compliance Items: Drug Screen" at bounding box center [671, 278] width 971 height 29
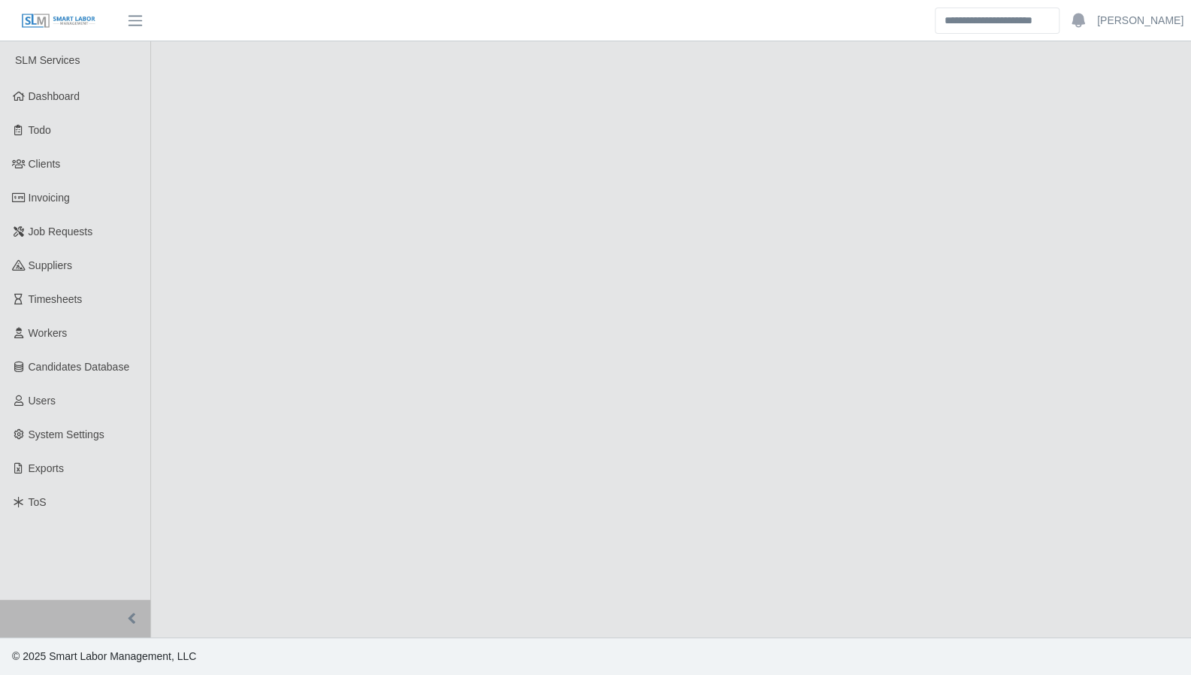
select select "****"
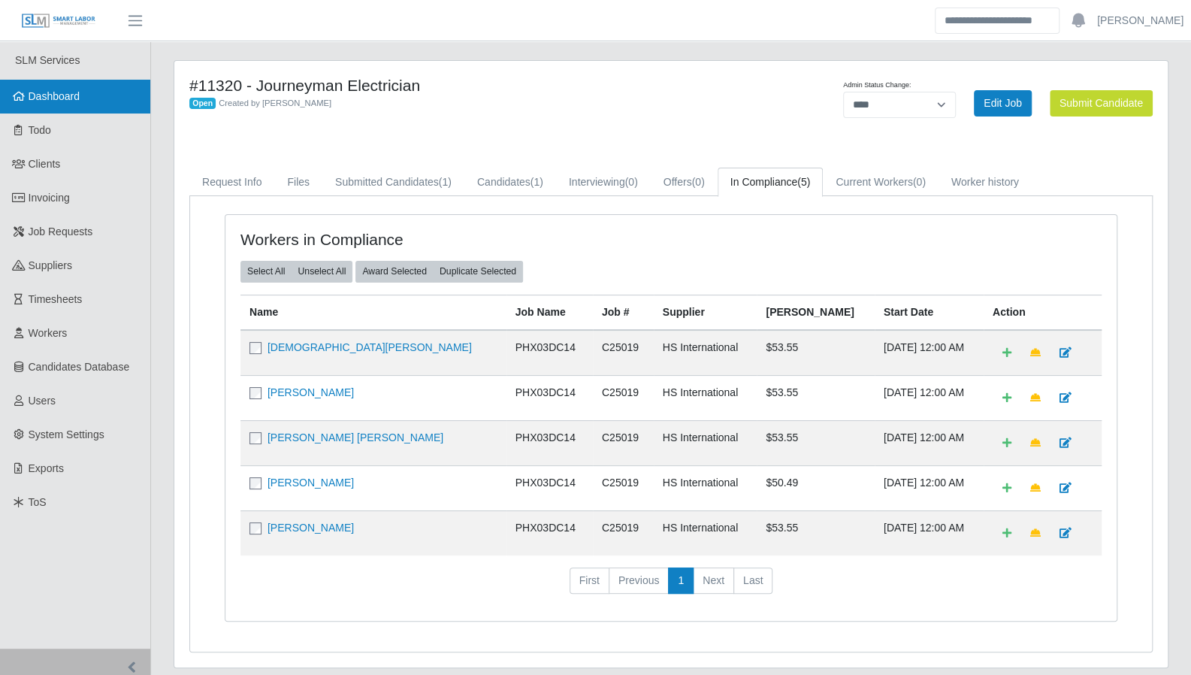
click at [72, 92] on span "Dashboard" at bounding box center [55, 96] width 52 height 12
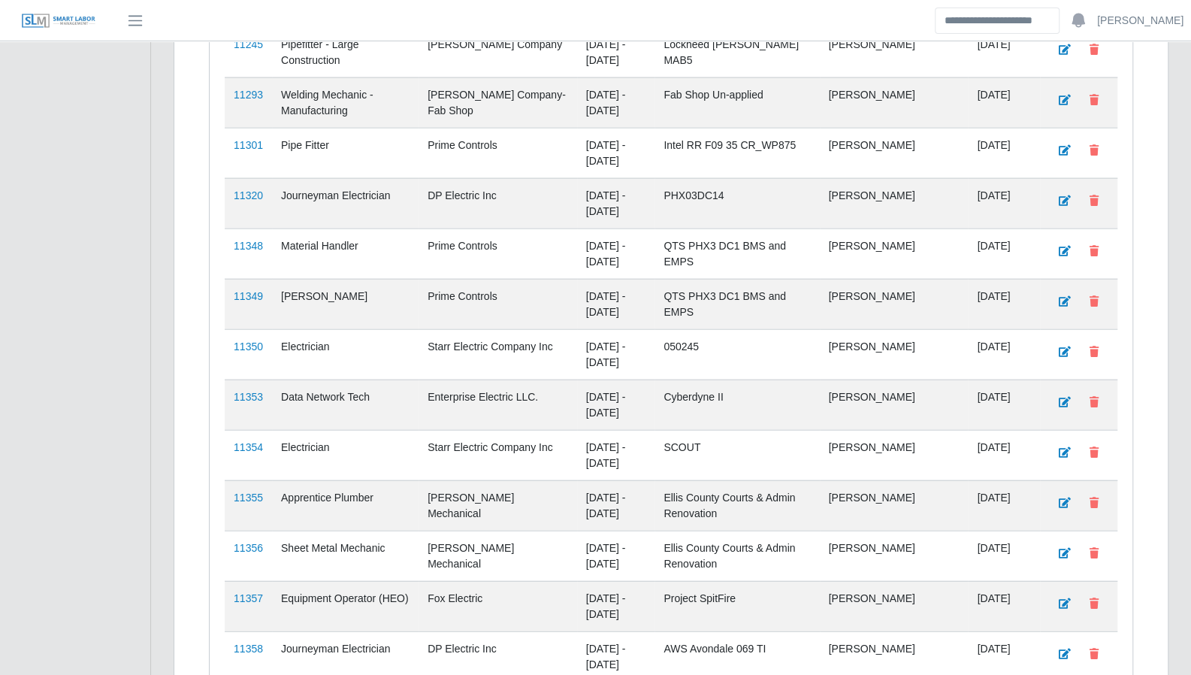
scroll to position [2220, 0]
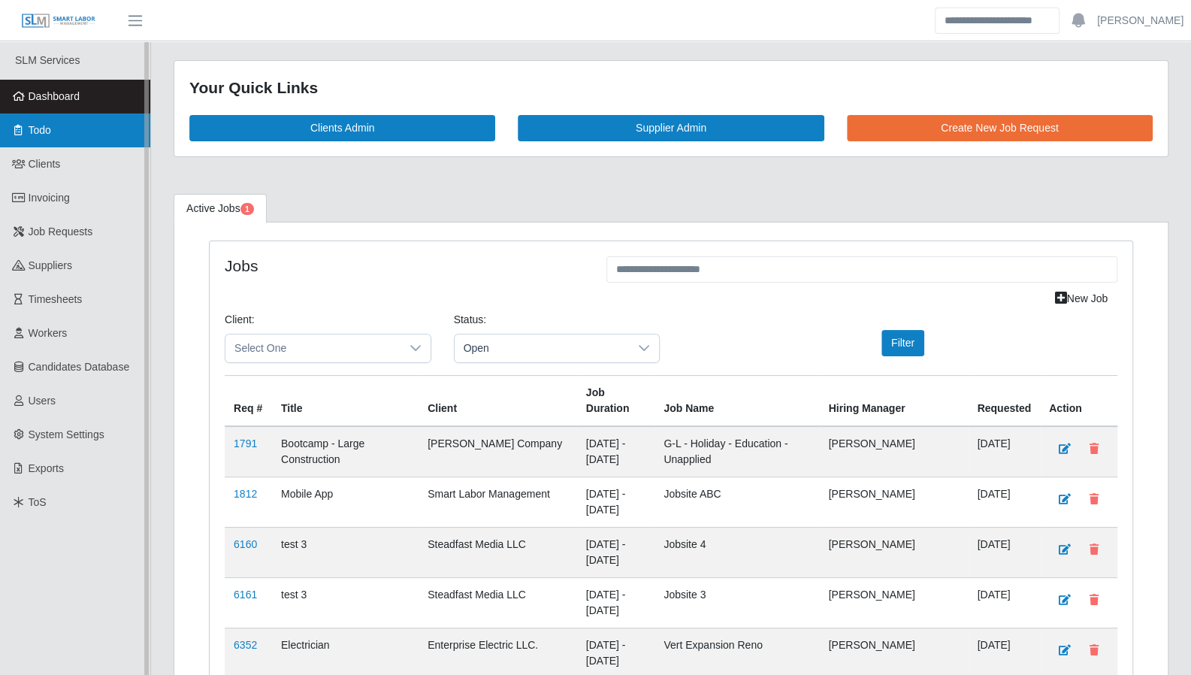
click at [53, 139] on link "Todo" at bounding box center [75, 130] width 150 height 34
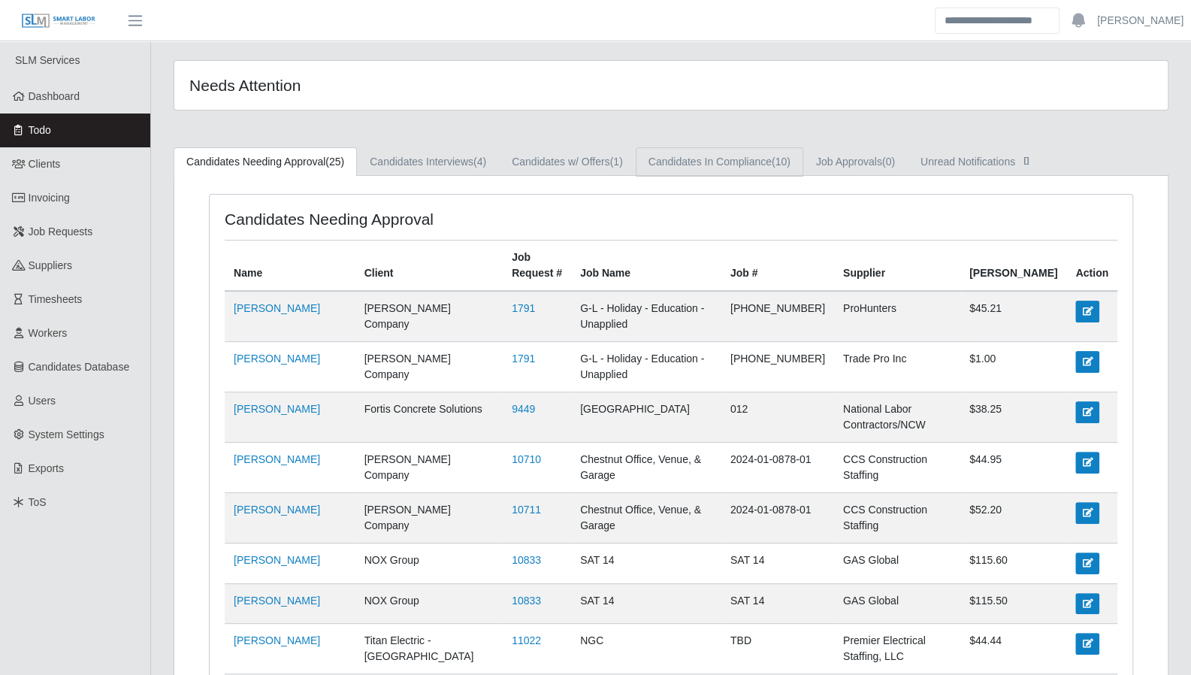
click at [744, 162] on link "Candidates In Compliance (10)" at bounding box center [720, 161] width 168 height 29
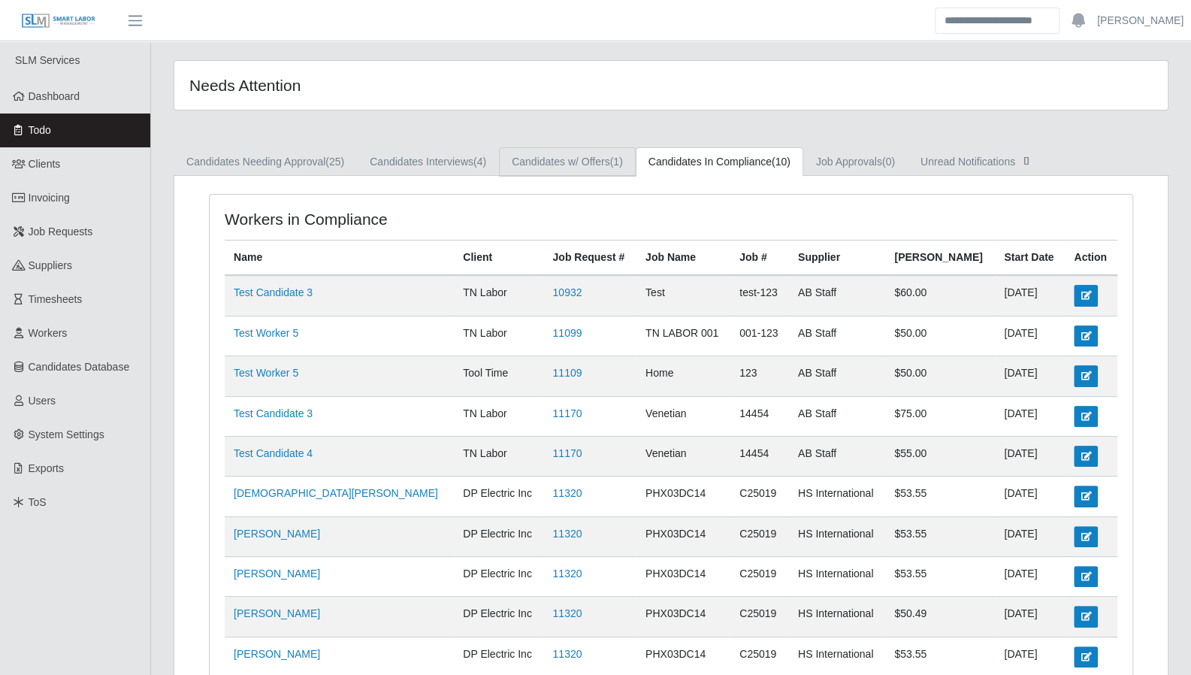
click at [553, 166] on link "Candidates w/ Offers (1)" at bounding box center [567, 161] width 137 height 29
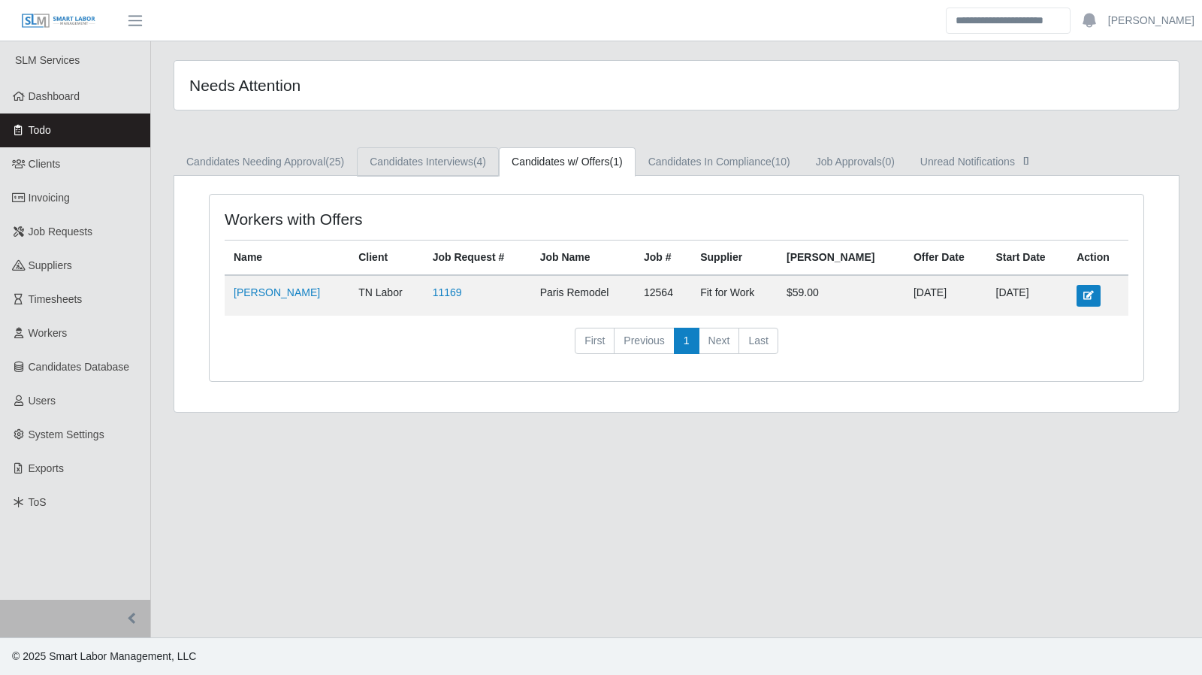
click at [455, 158] on link "Candidates Interviews (4)" at bounding box center [428, 161] width 142 height 29
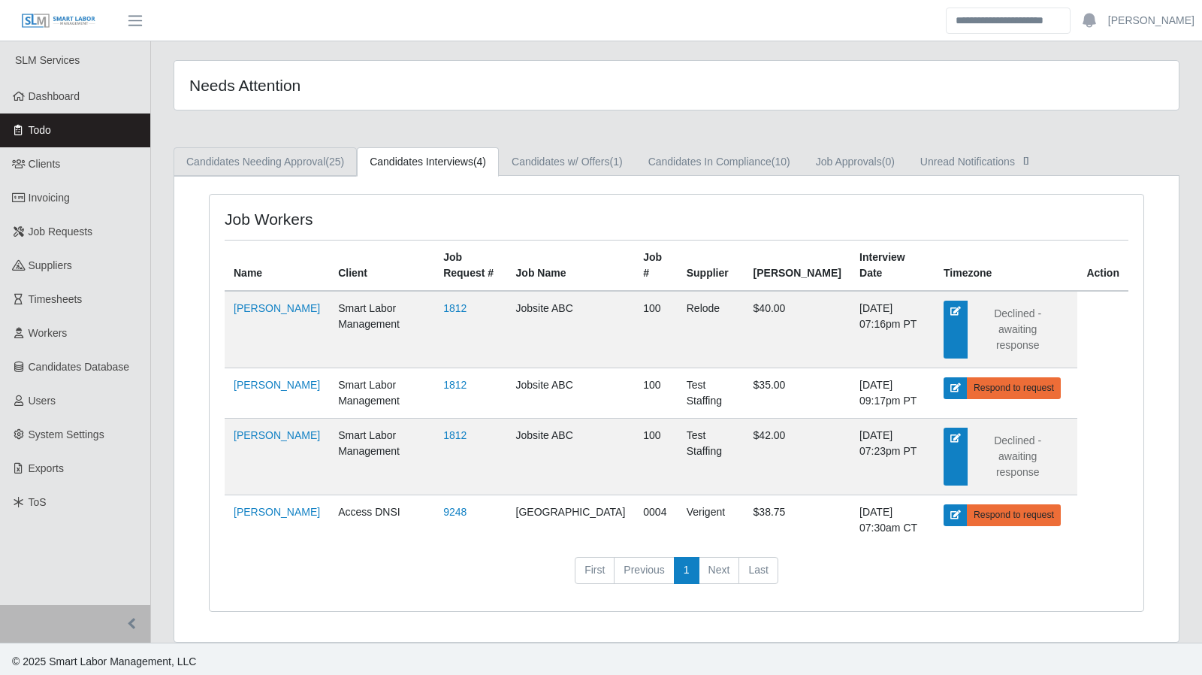
click at [235, 166] on link "Candidates Needing Approval (25)" at bounding box center [265, 161] width 183 height 29
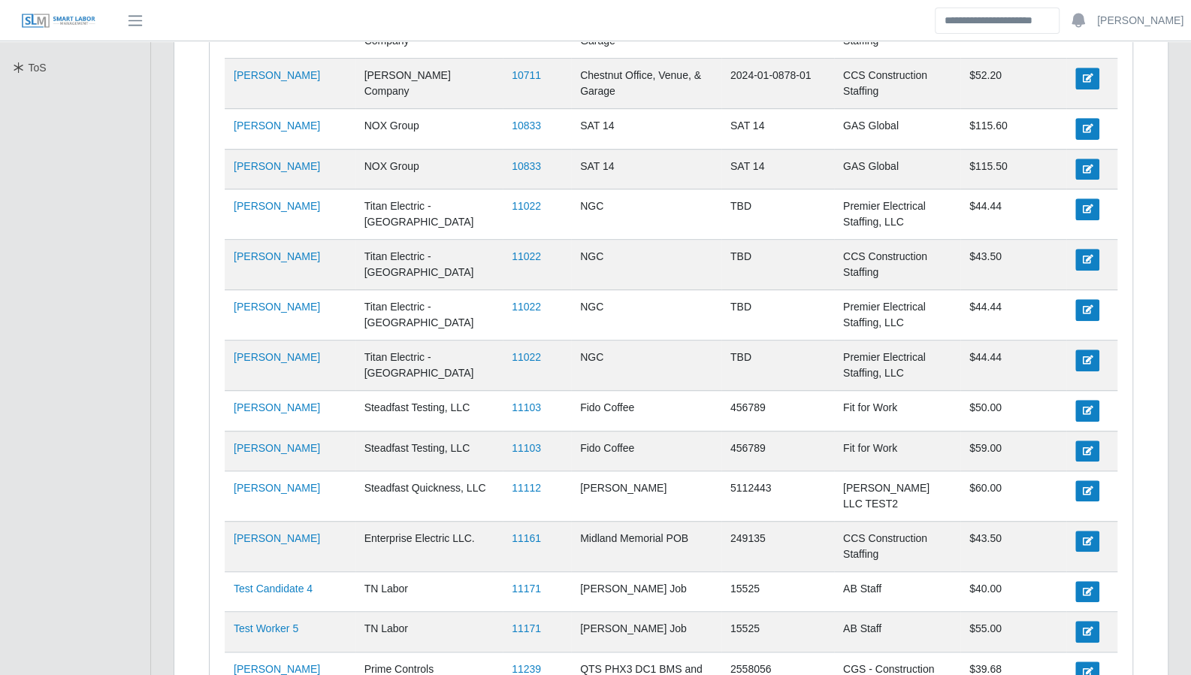
scroll to position [433, 0]
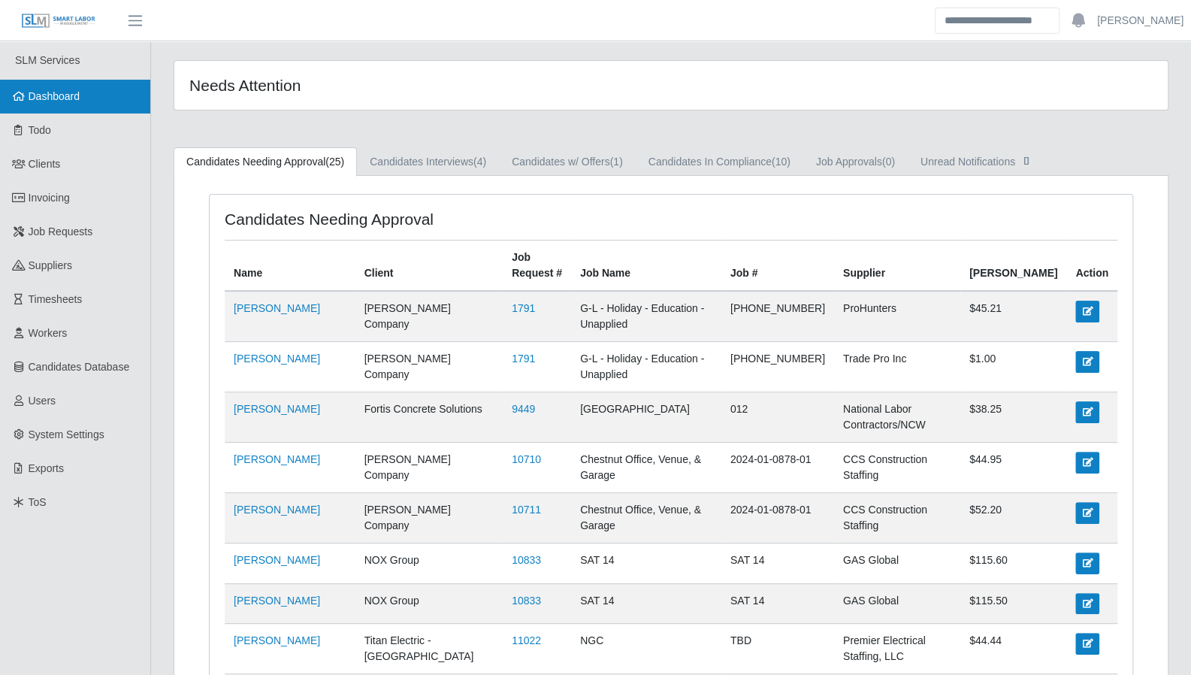
click at [51, 97] on span "Dashboard" at bounding box center [55, 96] width 52 height 12
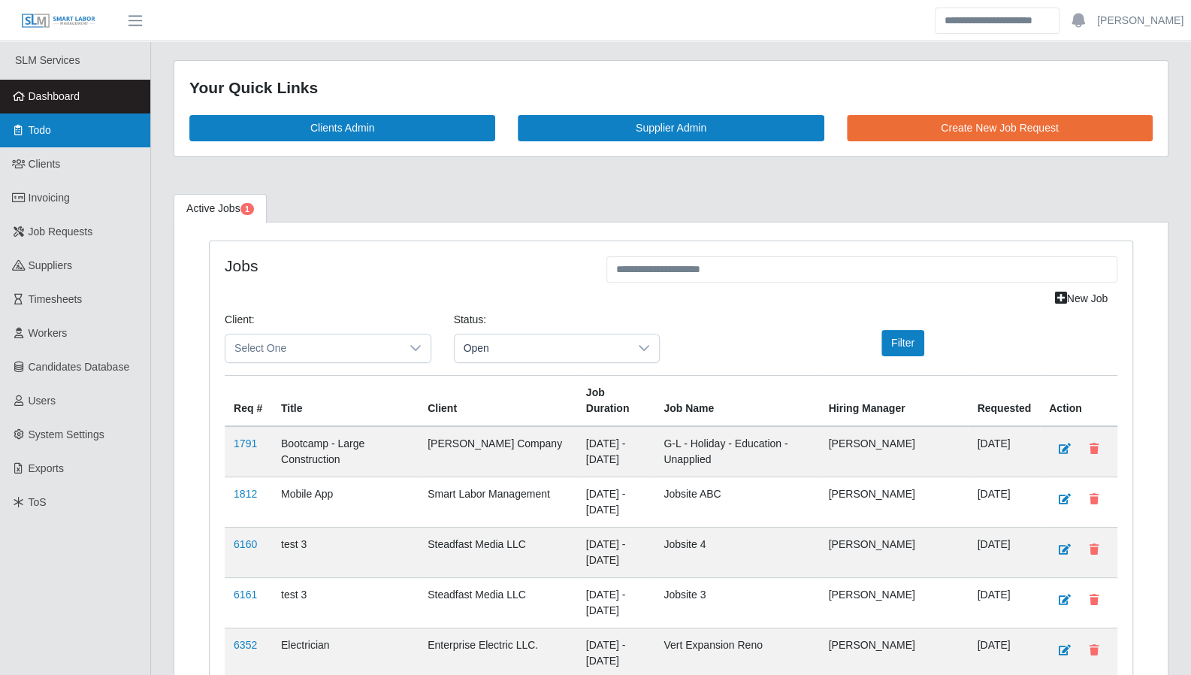
click at [59, 136] on link "Todo" at bounding box center [75, 130] width 150 height 34
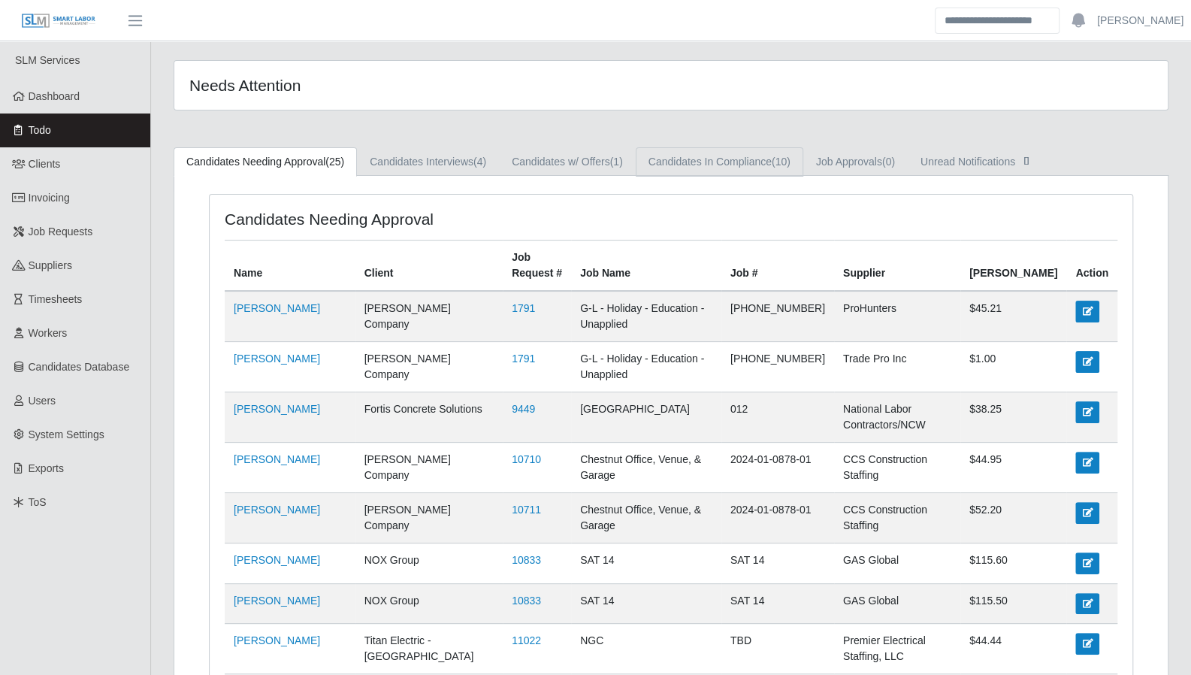
click at [724, 166] on link "Candidates In Compliance (10)" at bounding box center [720, 161] width 168 height 29
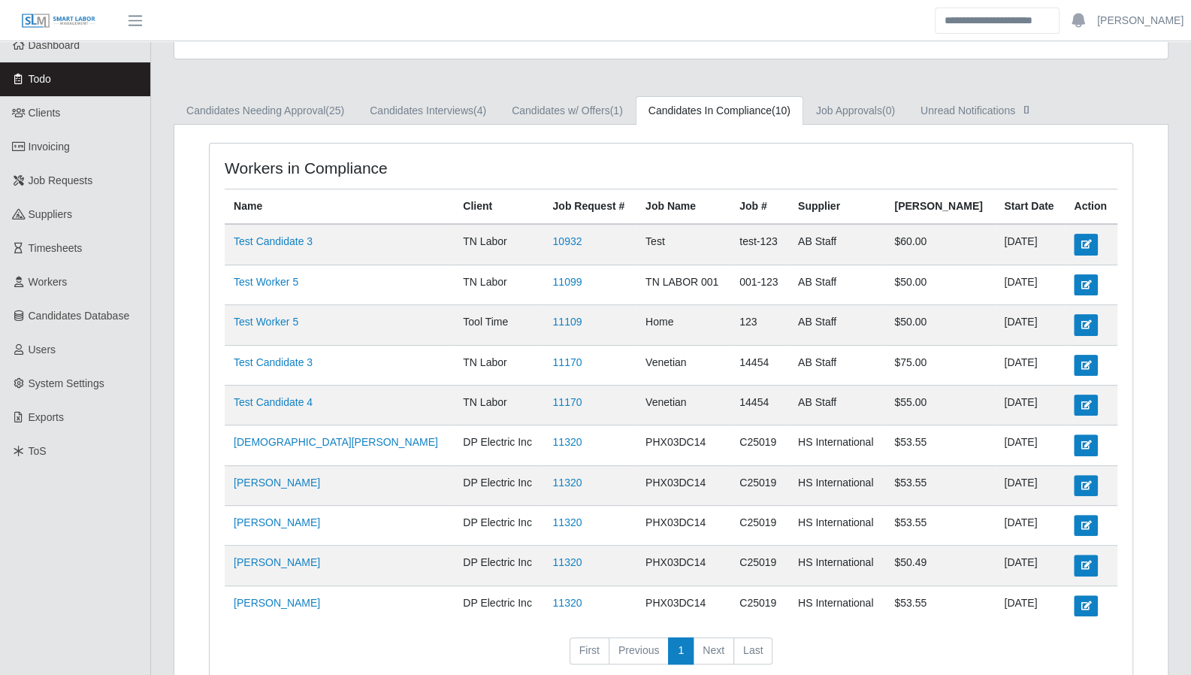
scroll to position [11, 0]
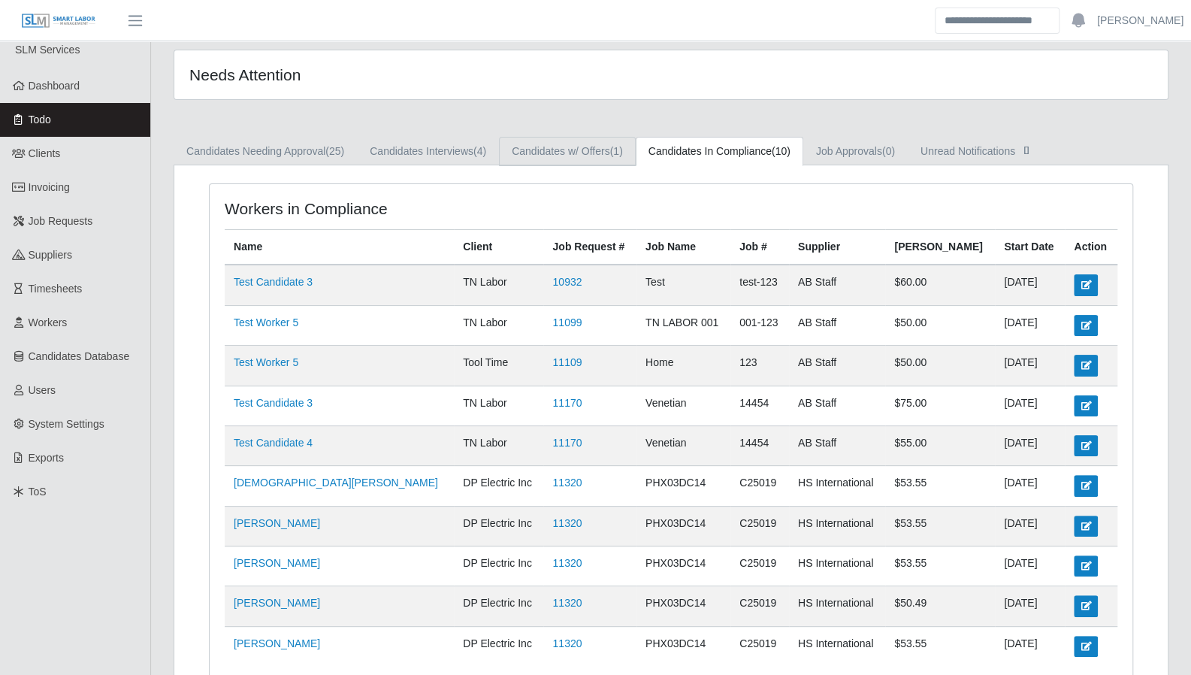
click at [570, 153] on link "Candidates w/ Offers (1)" at bounding box center [567, 151] width 137 height 29
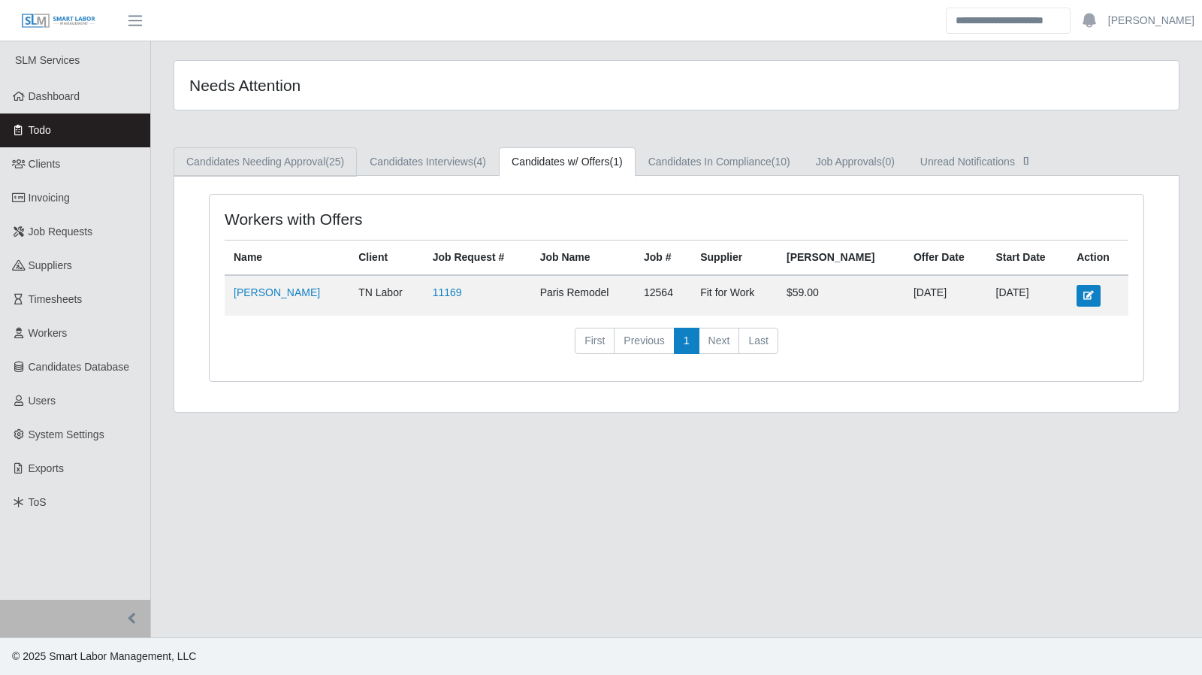
drag, startPoint x: 295, startPoint y: 167, endPoint x: 304, endPoint y: 167, distance: 8.3
click at [296, 167] on link "Candidates Needing Approval (25)" at bounding box center [265, 161] width 183 height 29
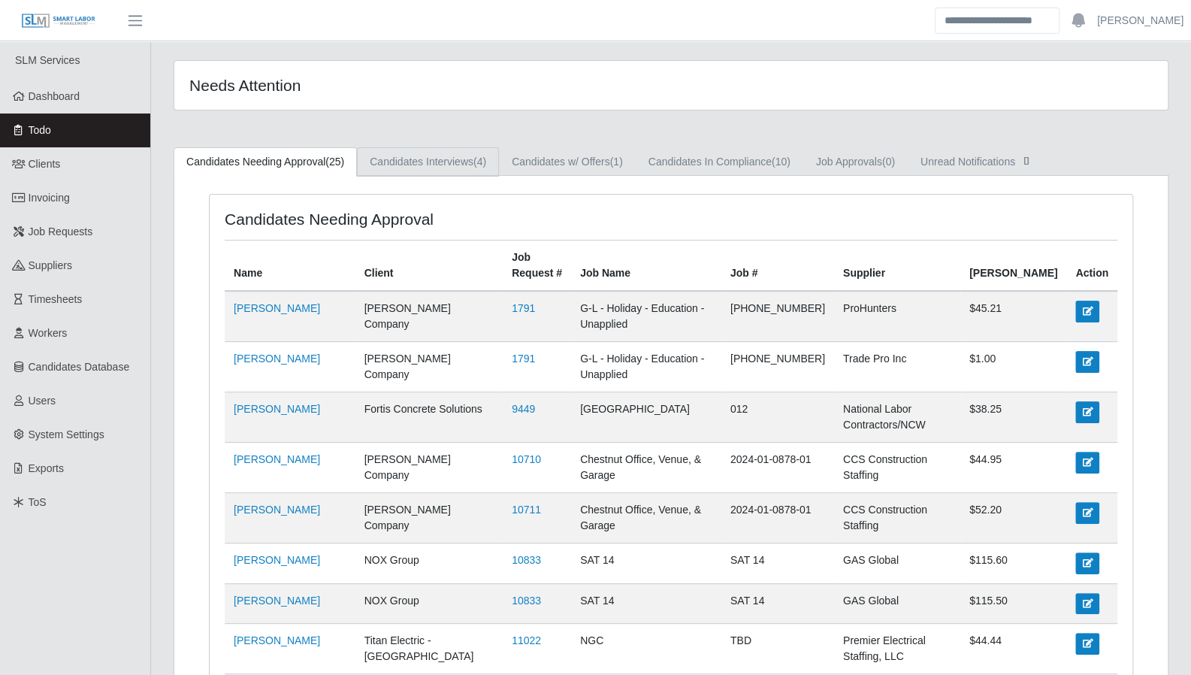
click at [400, 162] on link "Candidates Interviews (4)" at bounding box center [428, 161] width 142 height 29
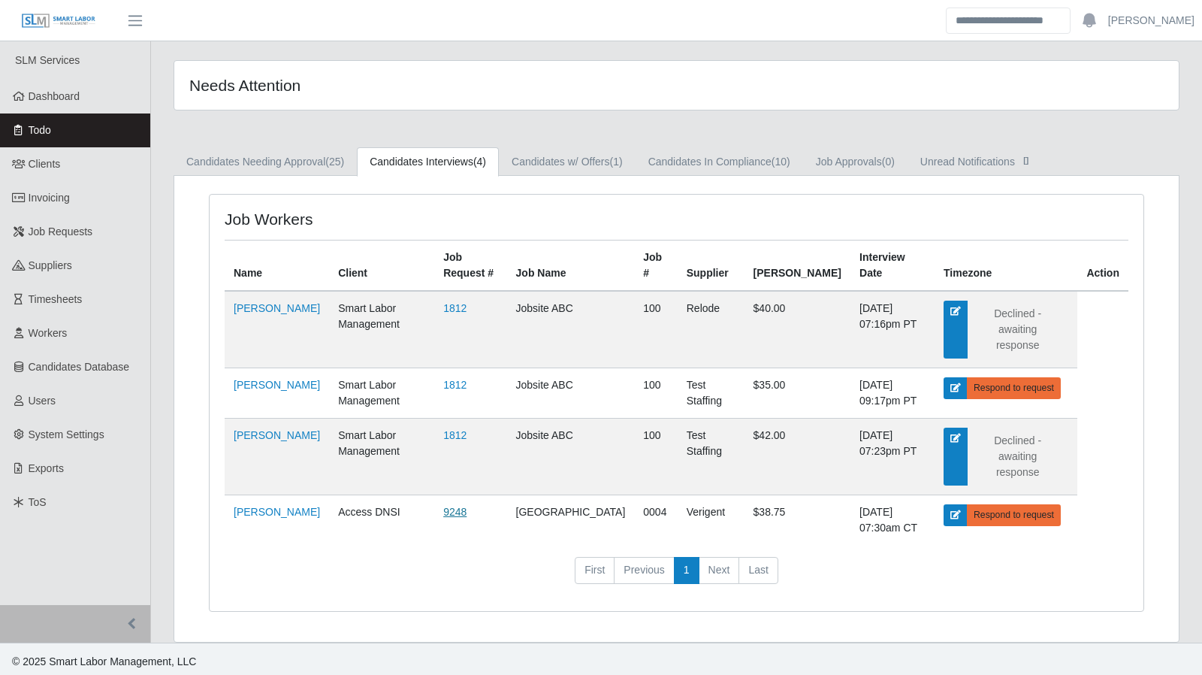
click at [467, 506] on link "9248" at bounding box center [454, 512] width 23 height 12
click at [68, 109] on link "Dashboard" at bounding box center [75, 97] width 150 height 34
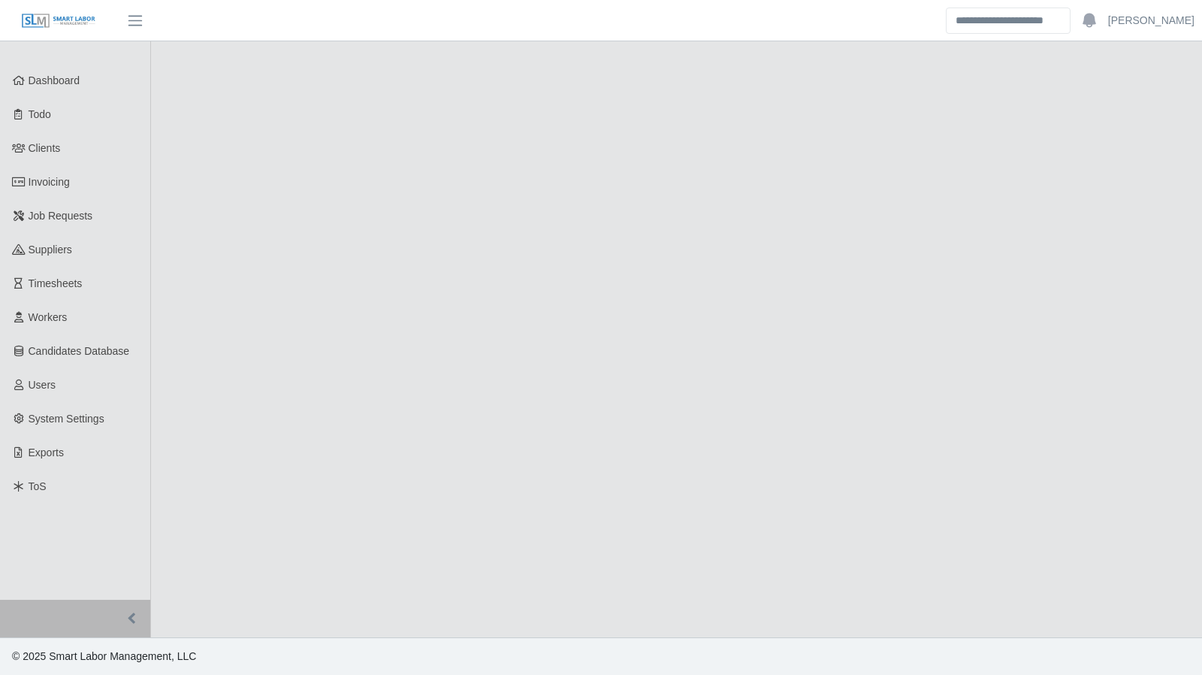
select select "****"
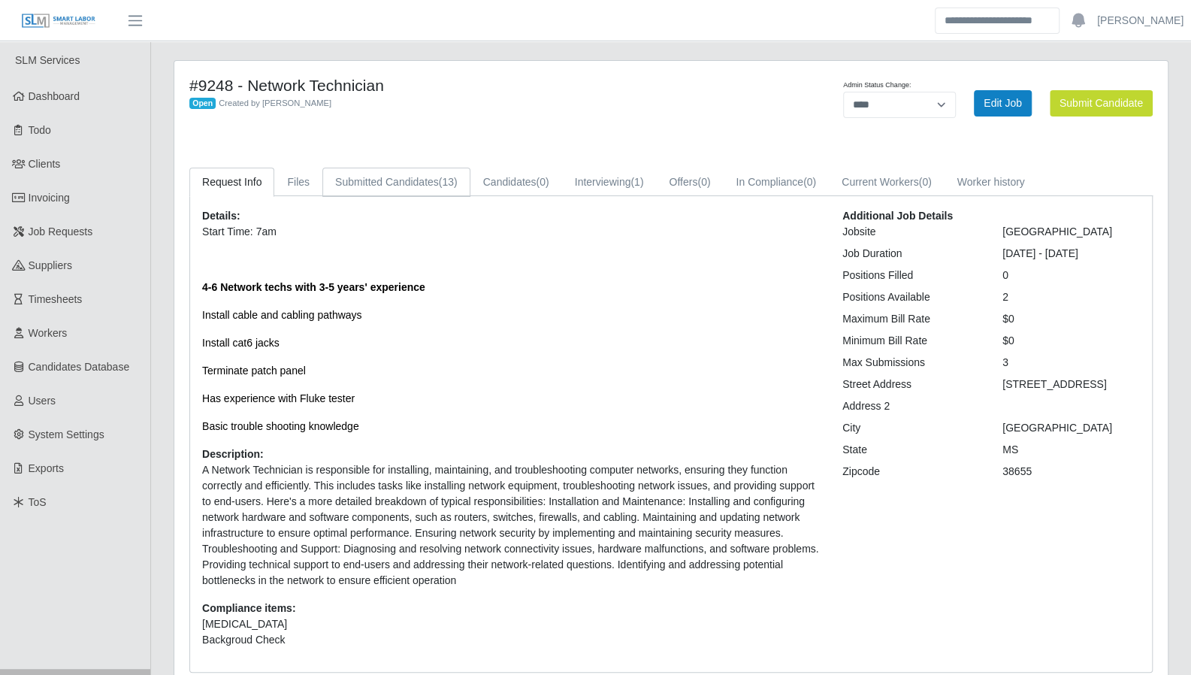
click at [391, 188] on link "Submitted Candidates (13)" at bounding box center [396, 182] width 148 height 29
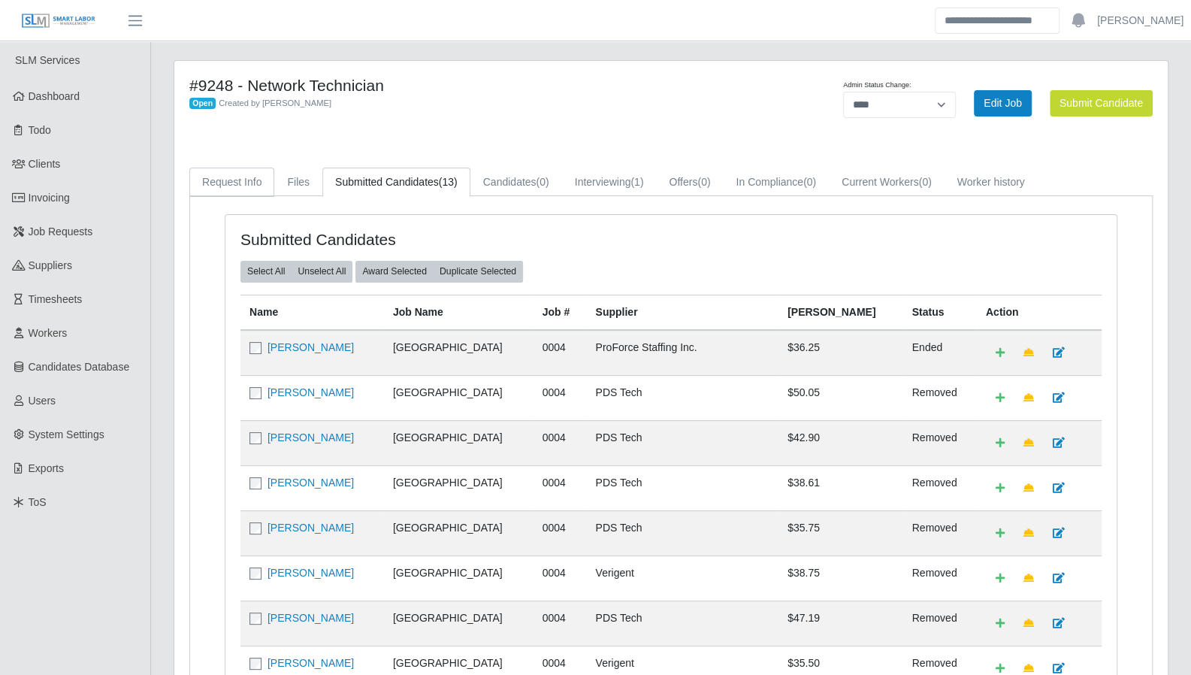
click at [228, 174] on link "Request Info" at bounding box center [231, 182] width 85 height 29
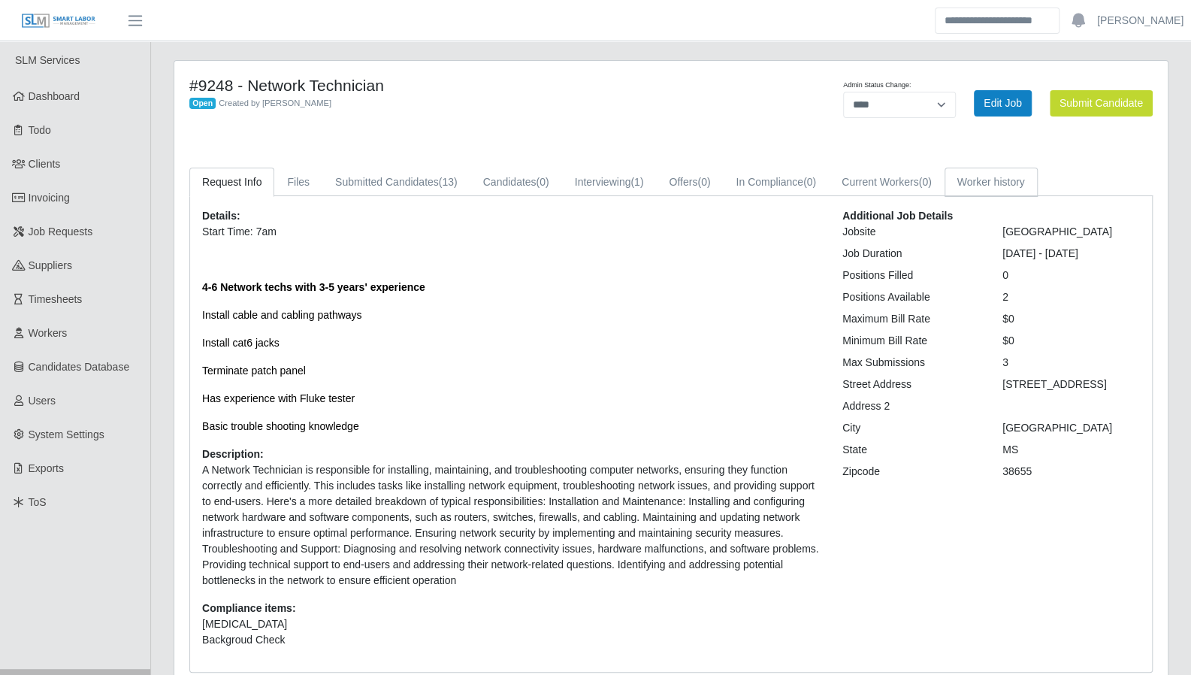
click at [983, 187] on link "Worker history" at bounding box center [991, 182] width 93 height 29
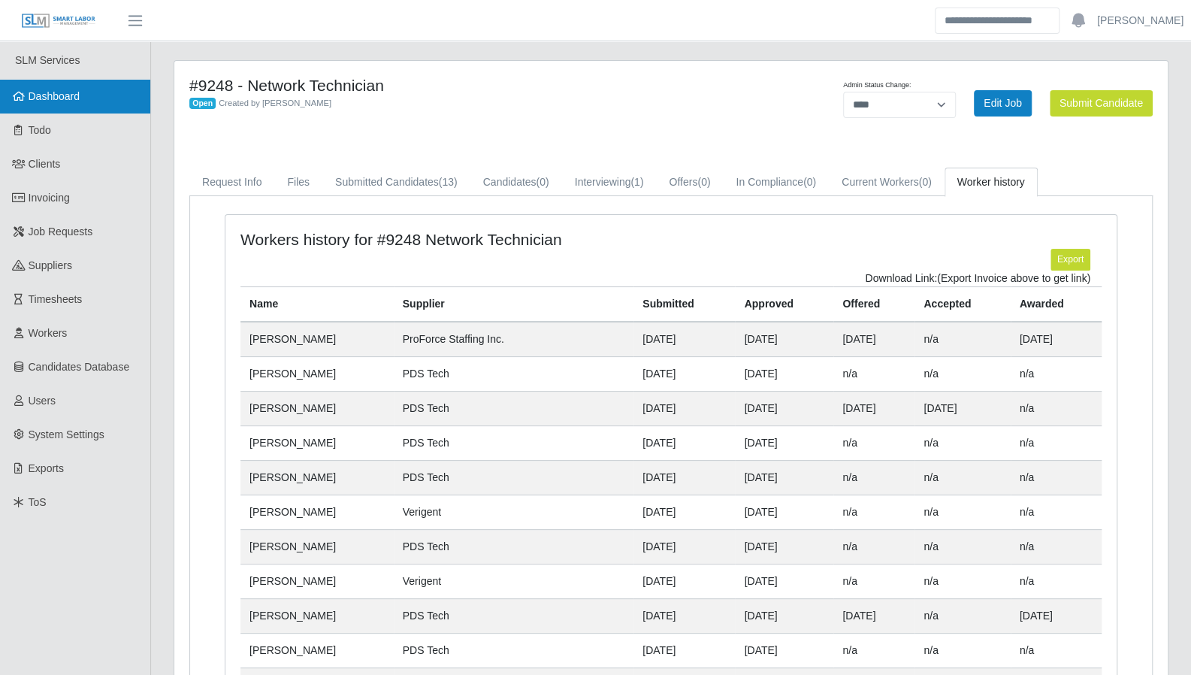
click at [50, 110] on link "Dashboard" at bounding box center [75, 97] width 150 height 34
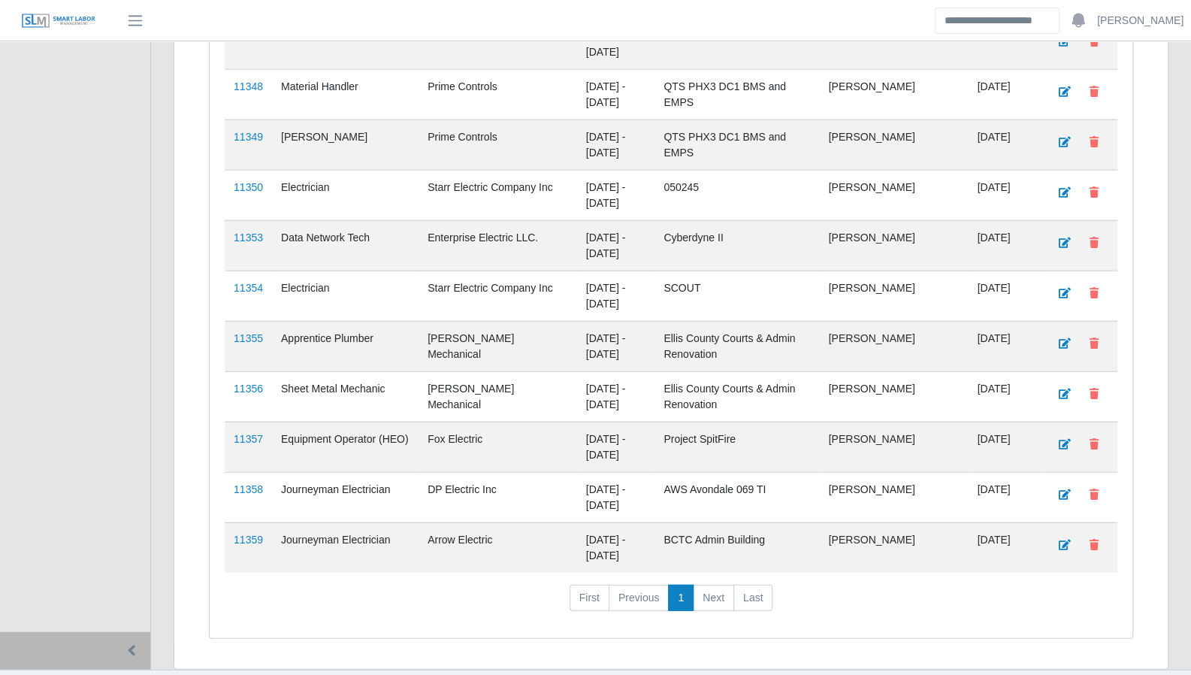
scroll to position [2220, 0]
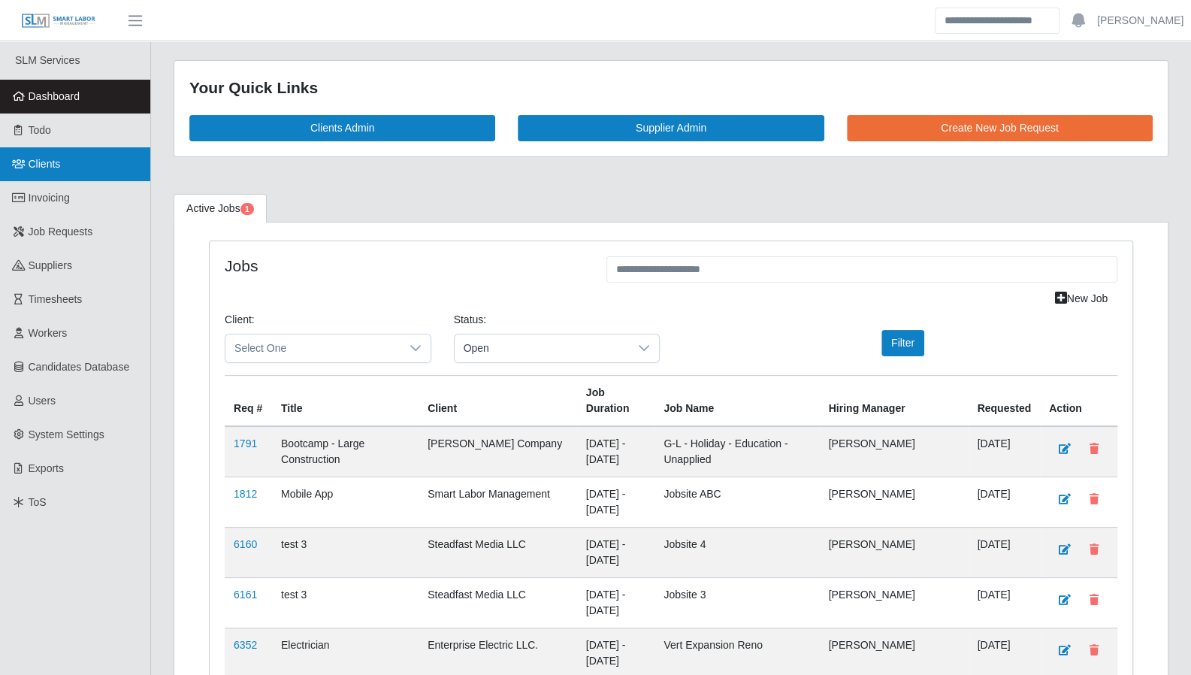
click at [38, 173] on link "Clients" at bounding box center [75, 164] width 150 height 34
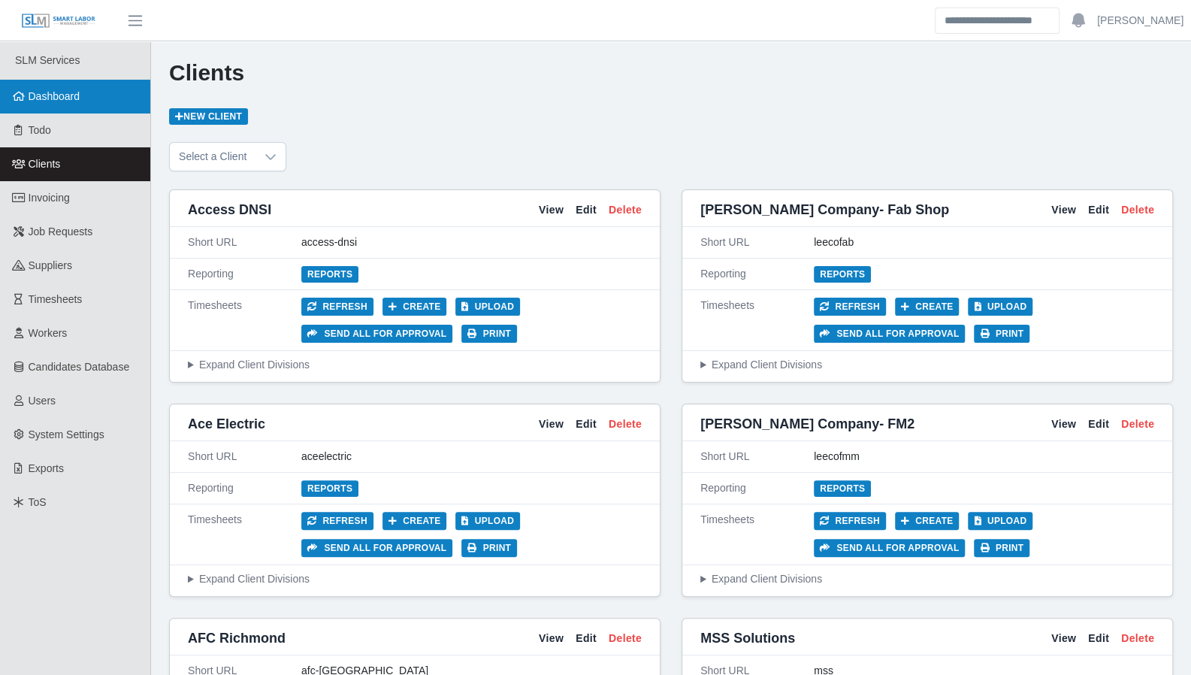
click at [18, 98] on icon at bounding box center [19, 96] width 14 height 11
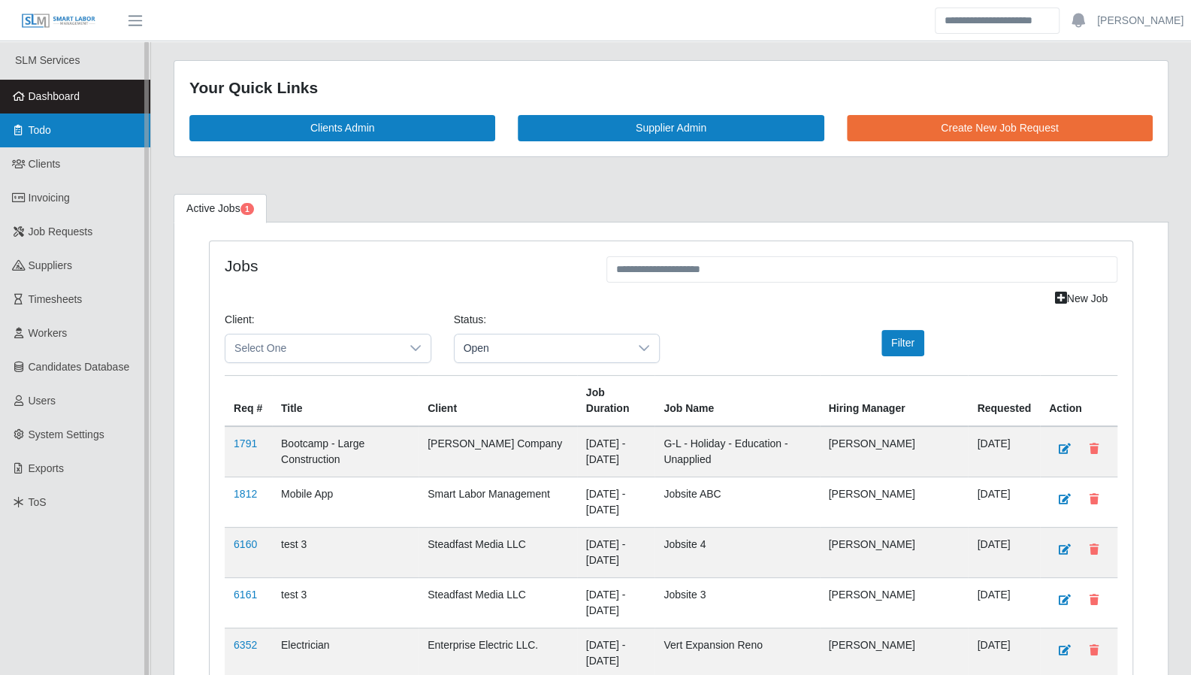
click at [38, 131] on span "Todo" at bounding box center [40, 130] width 23 height 12
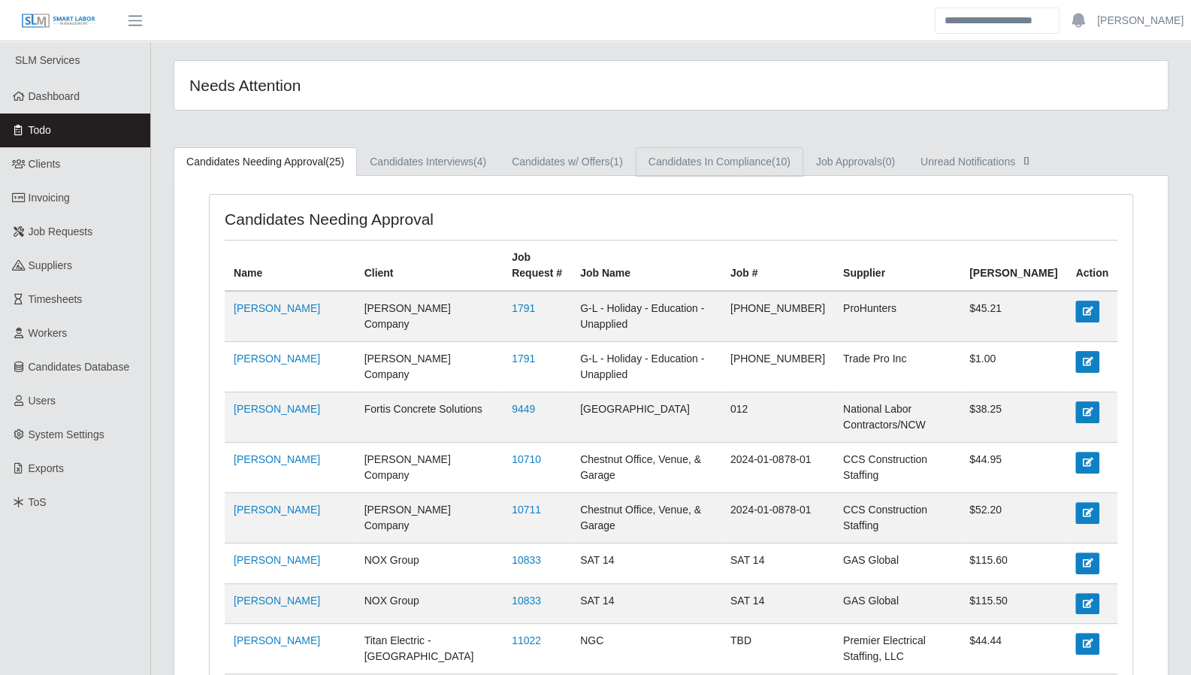
click at [678, 161] on link "Candidates In Compliance (10)" at bounding box center [720, 161] width 168 height 29
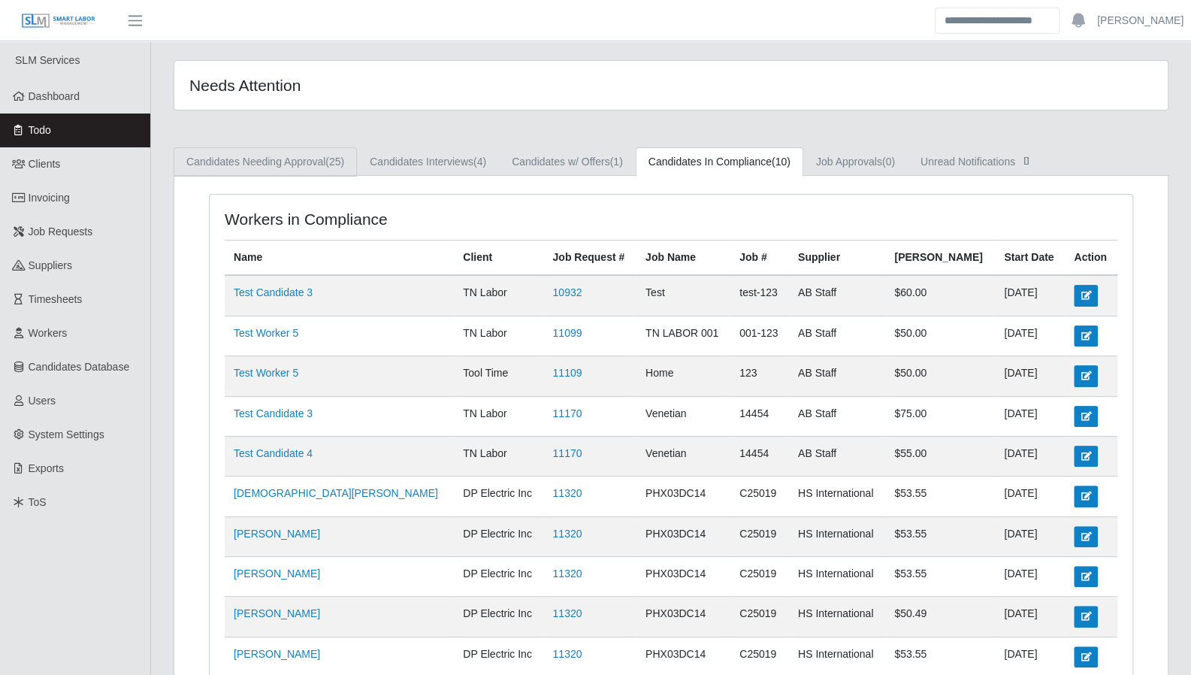
click at [304, 162] on link "Candidates Needing Approval (25)" at bounding box center [265, 161] width 183 height 29
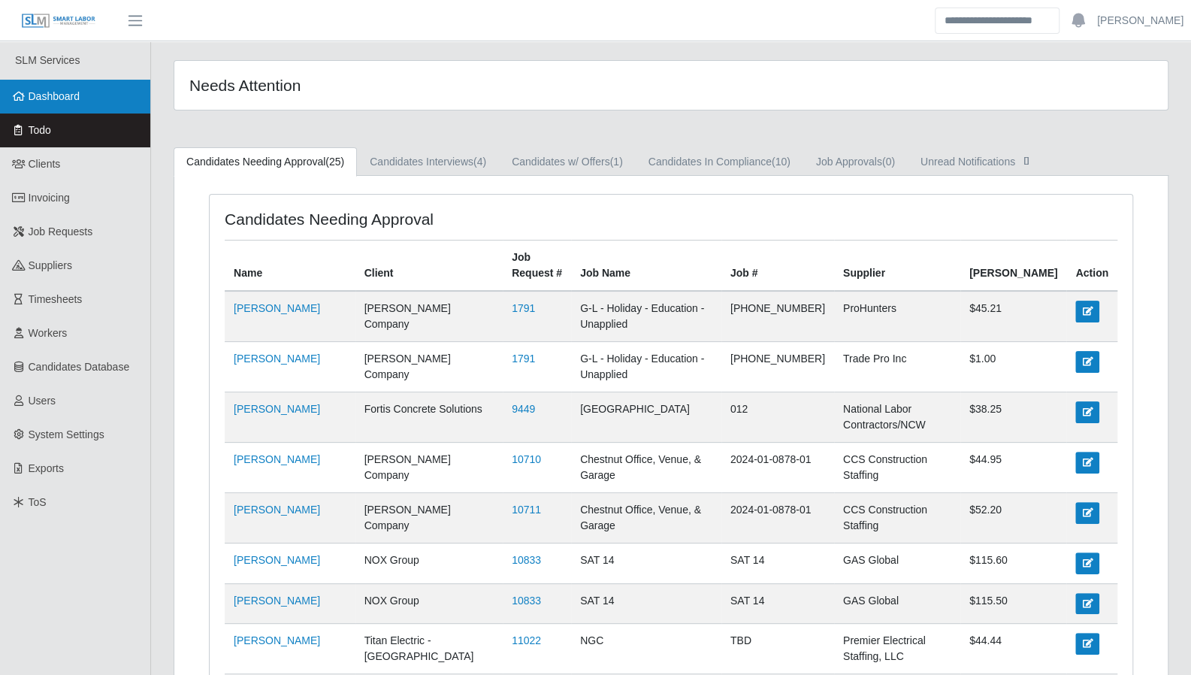
click at [44, 95] on span "Dashboard" at bounding box center [55, 96] width 52 height 12
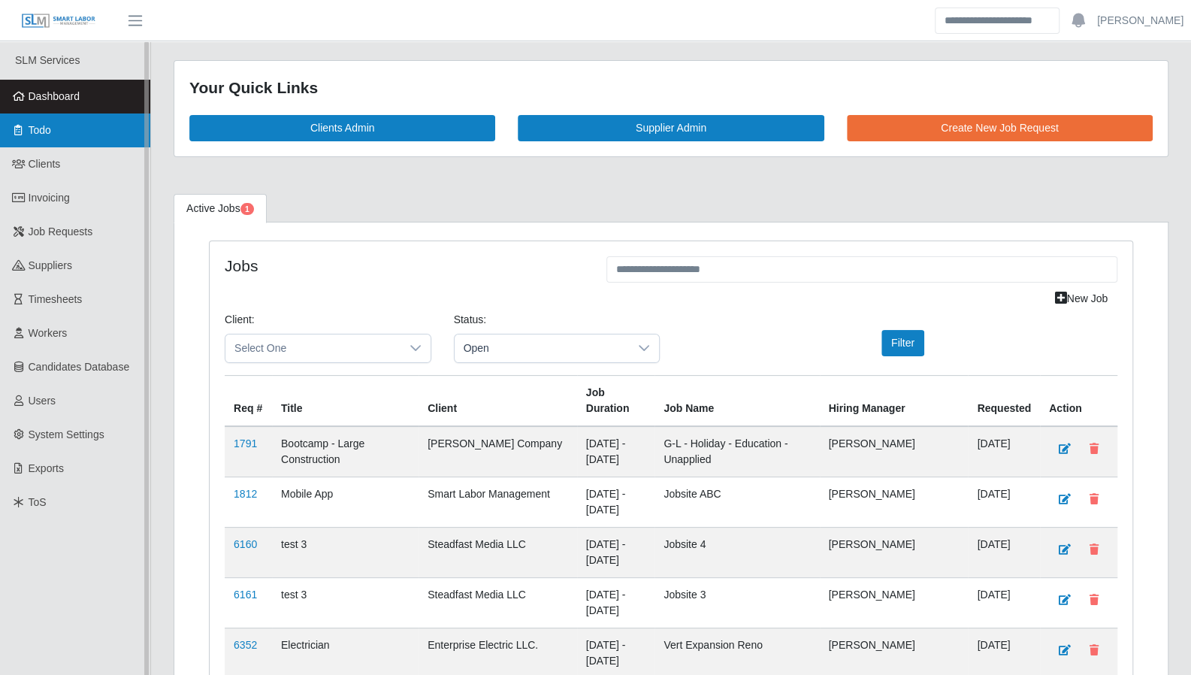
click at [27, 133] on link "Todo" at bounding box center [75, 130] width 150 height 34
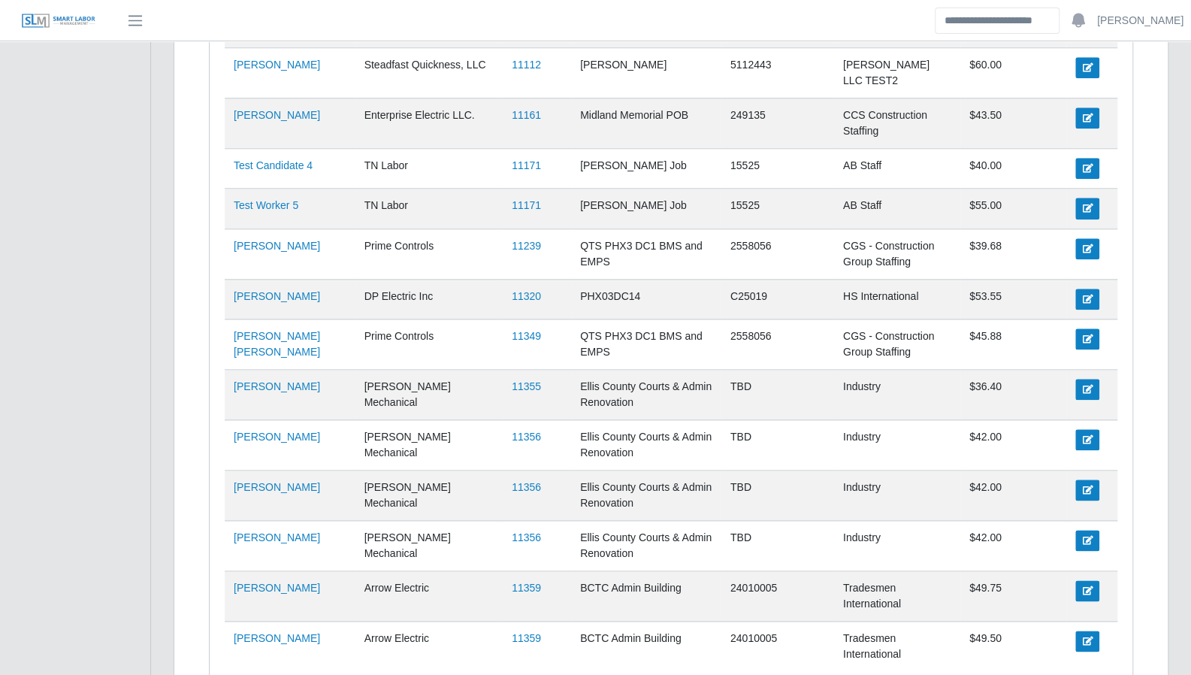
scroll to position [868, 0]
